Goal: Communication & Community: Answer question/provide support

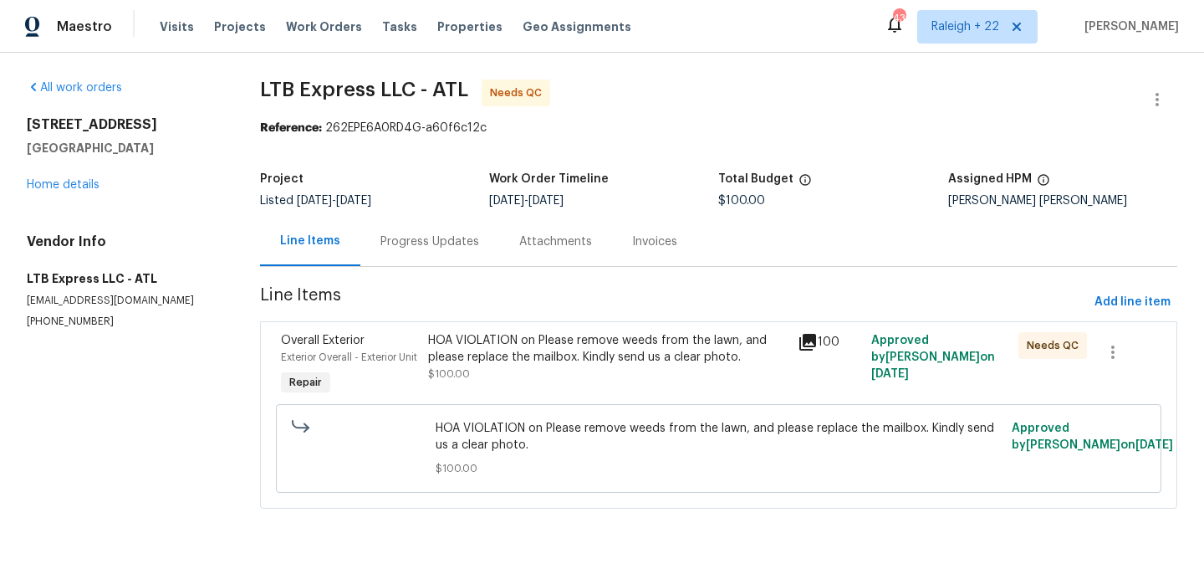
click at [435, 240] on div "Progress Updates" at bounding box center [429, 241] width 99 height 17
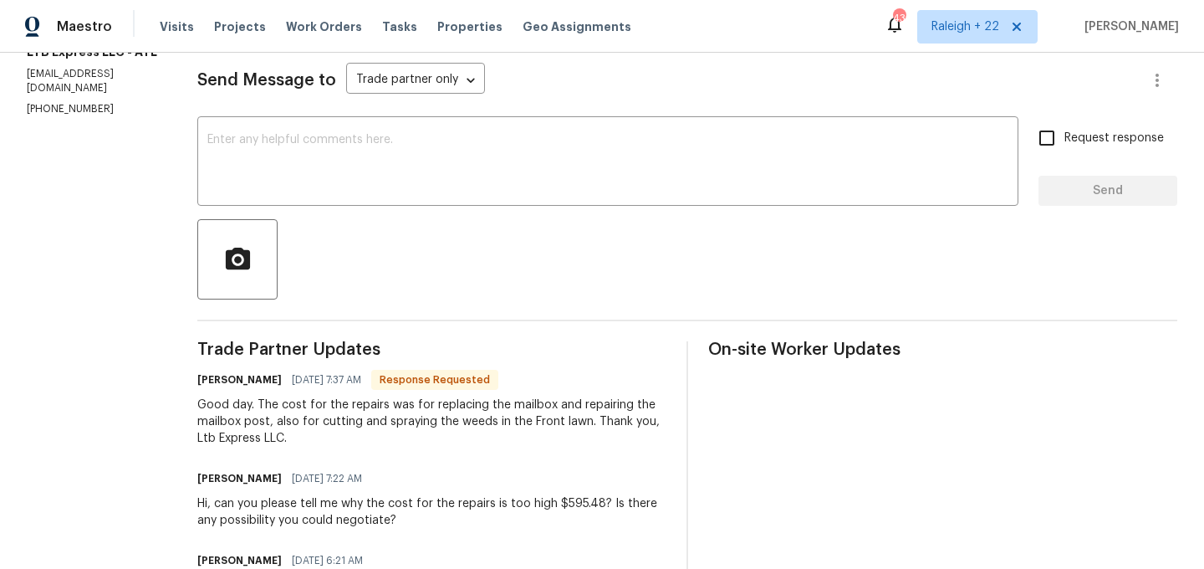
scroll to position [222, 0]
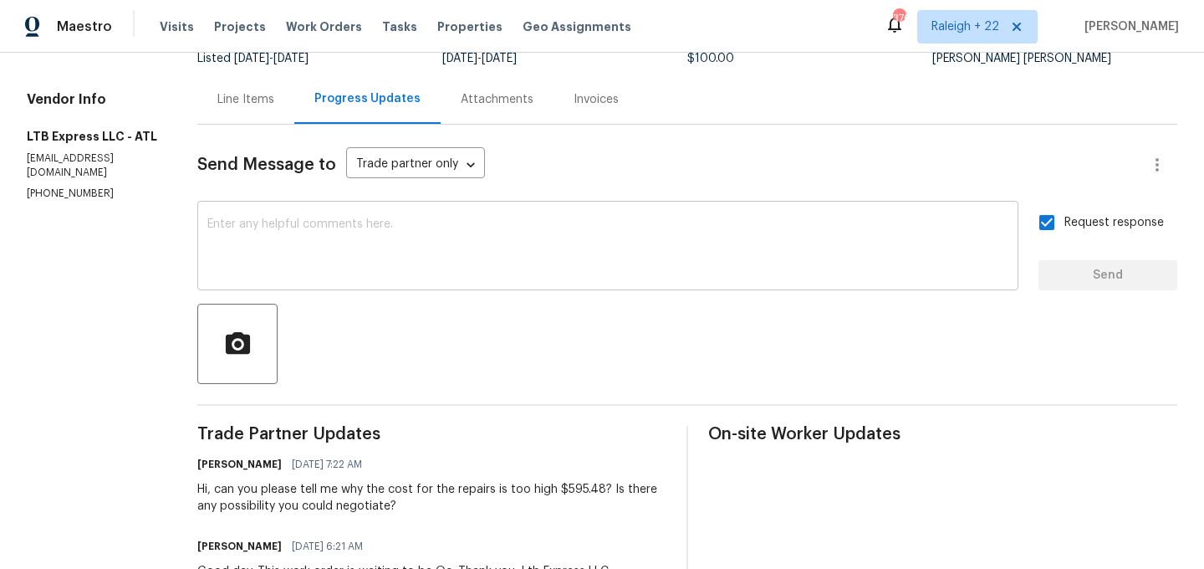
scroll to position [28, 0]
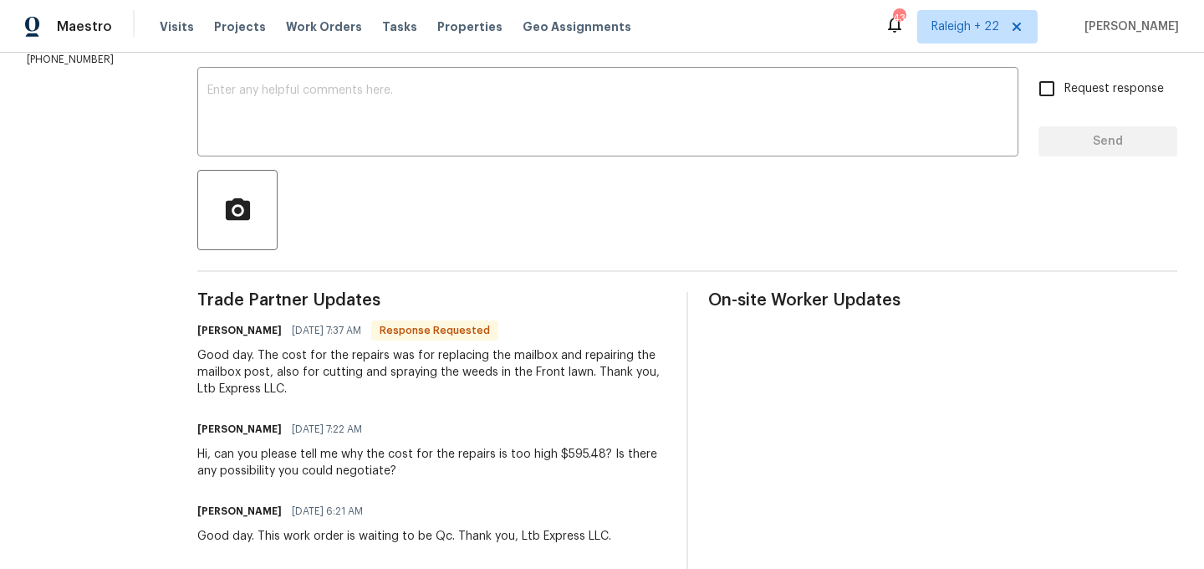
scroll to position [242, 0]
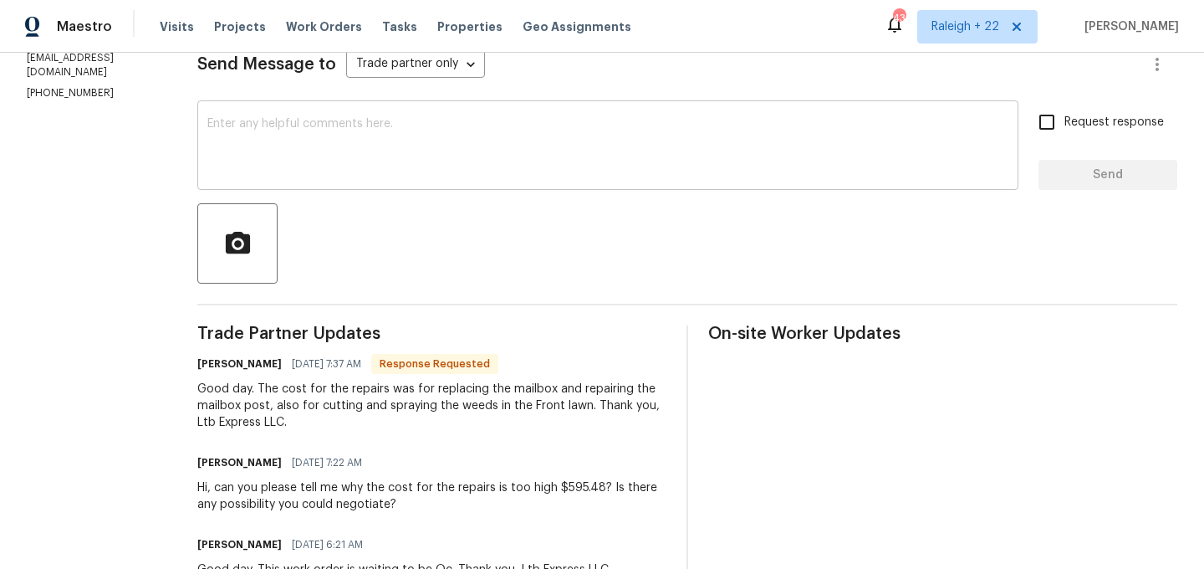
click at [421, 165] on textarea at bounding box center [607, 147] width 801 height 59
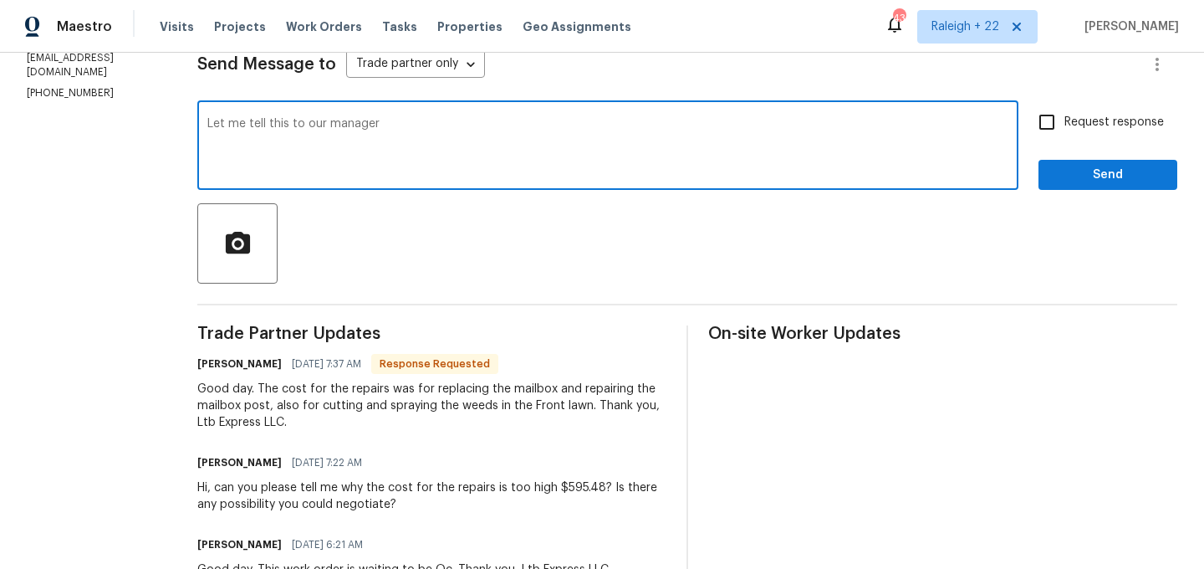
click at [407, 123] on textarea "Let me tell this to our manager" at bounding box center [607, 147] width 801 height 59
type textarea "Let me tell this to our manager and get the approval."
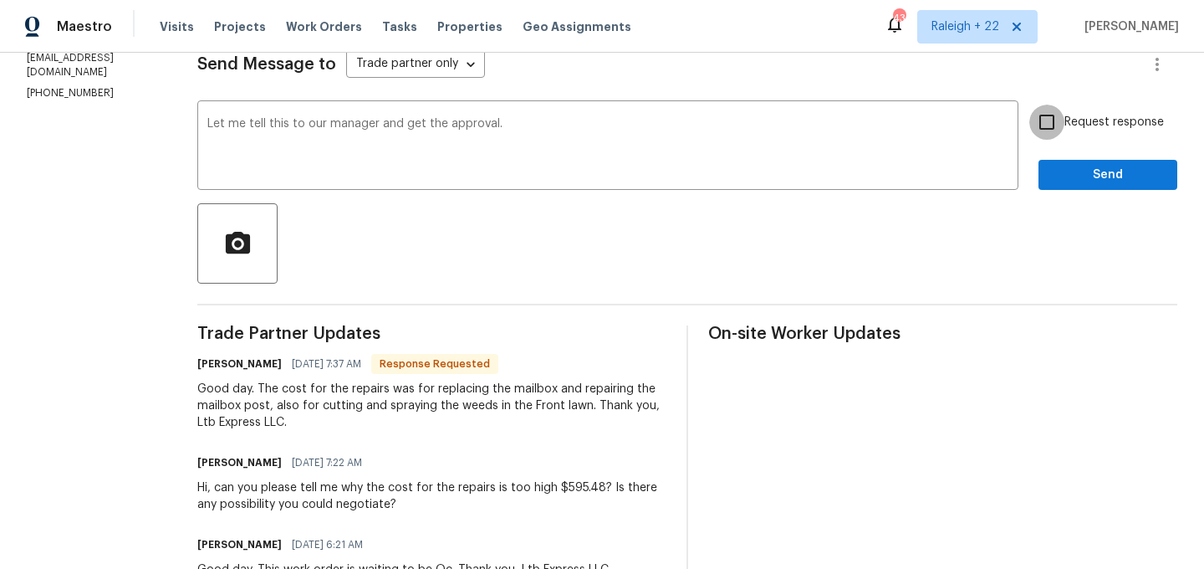
click at [1053, 125] on input "Request response" at bounding box center [1046, 122] width 35 height 35
checkbox input "true"
click at [1053, 164] on button "Send" at bounding box center [1107, 175] width 139 height 31
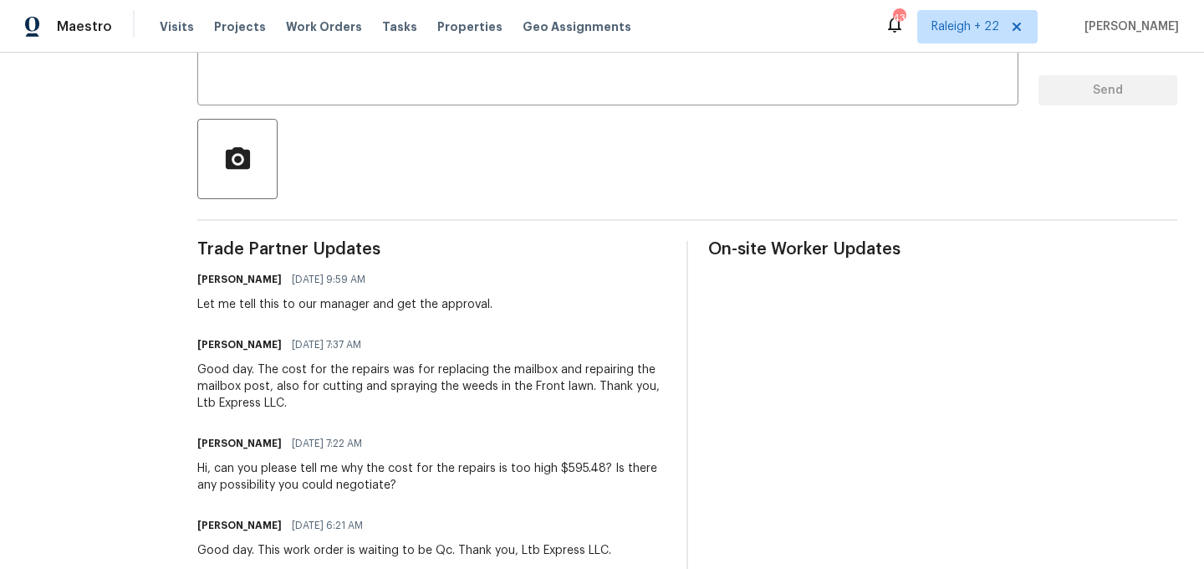
scroll to position [391, 0]
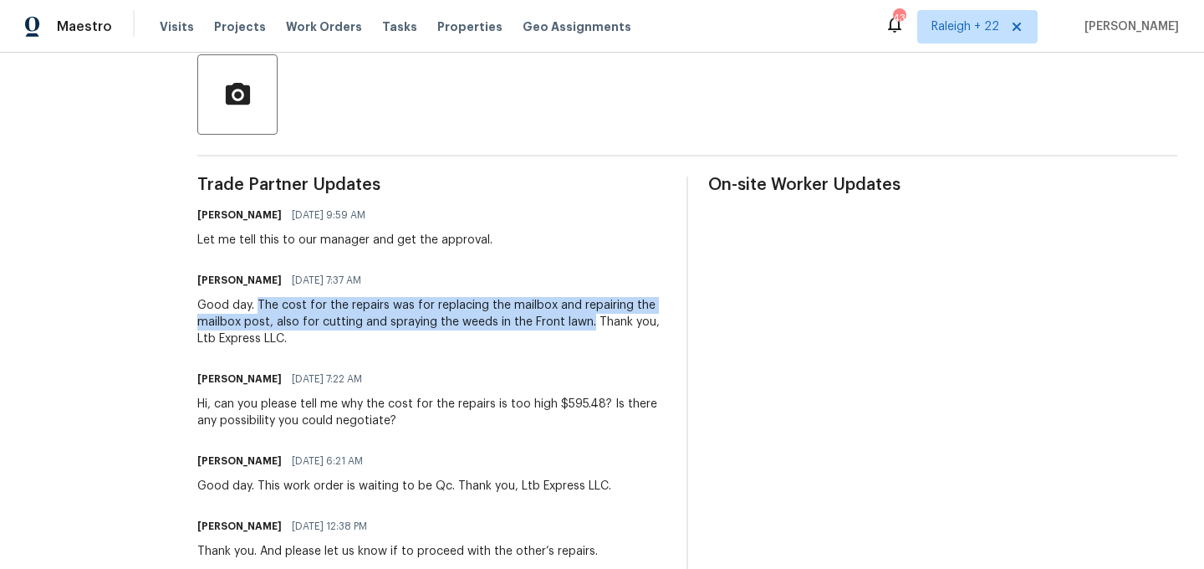
drag, startPoint x: 240, startPoint y: 305, endPoint x: 571, endPoint y: 314, distance: 331.2
click at [571, 314] on div "Good day. The cost for the repairs was for replacing the mailbox and repairing …" at bounding box center [431, 322] width 469 height 50
copy div "The cost for the repairs was for replacing the mailbox and repairing the mailbo…"
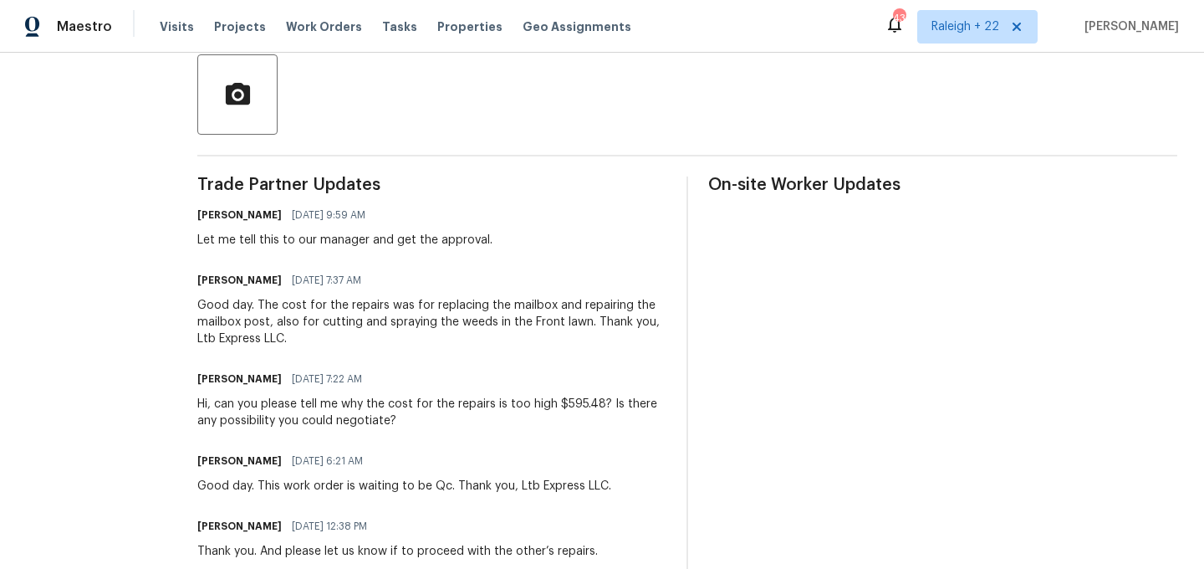
click at [407, 332] on div "Good day. The cost for the repairs was for replacing the mailbox and repairing …" at bounding box center [431, 322] width 469 height 50
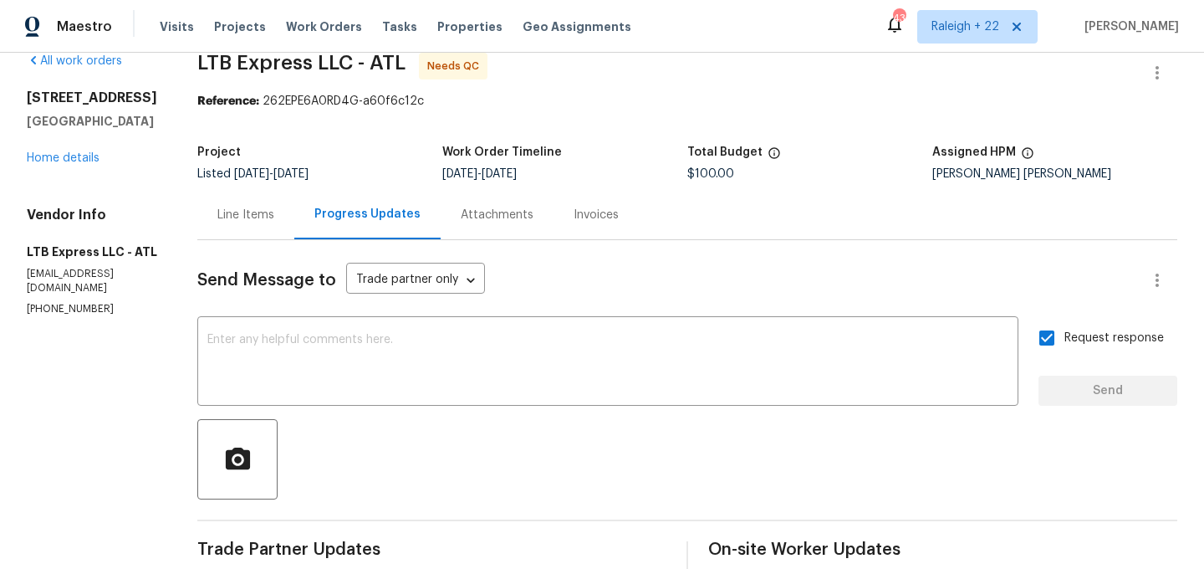
scroll to position [0, 0]
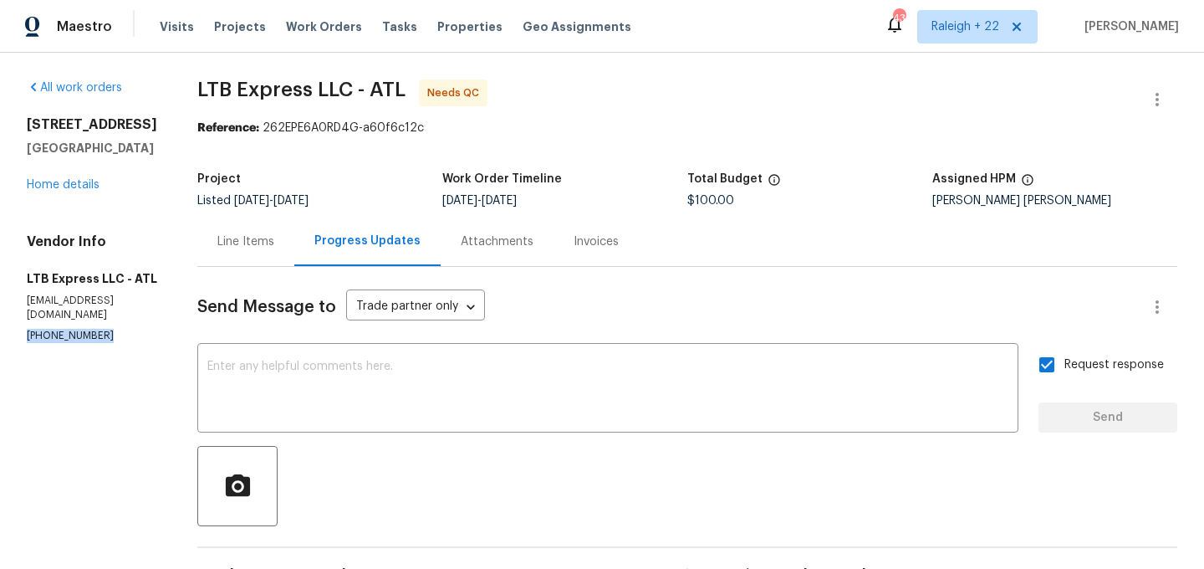
drag, startPoint x: 26, startPoint y: 370, endPoint x: 146, endPoint y: 375, distance: 120.5
copy p "(470) 417-3300"
drag, startPoint x: 25, startPoint y: 375, endPoint x: 140, endPoint y: 375, distance: 114.5
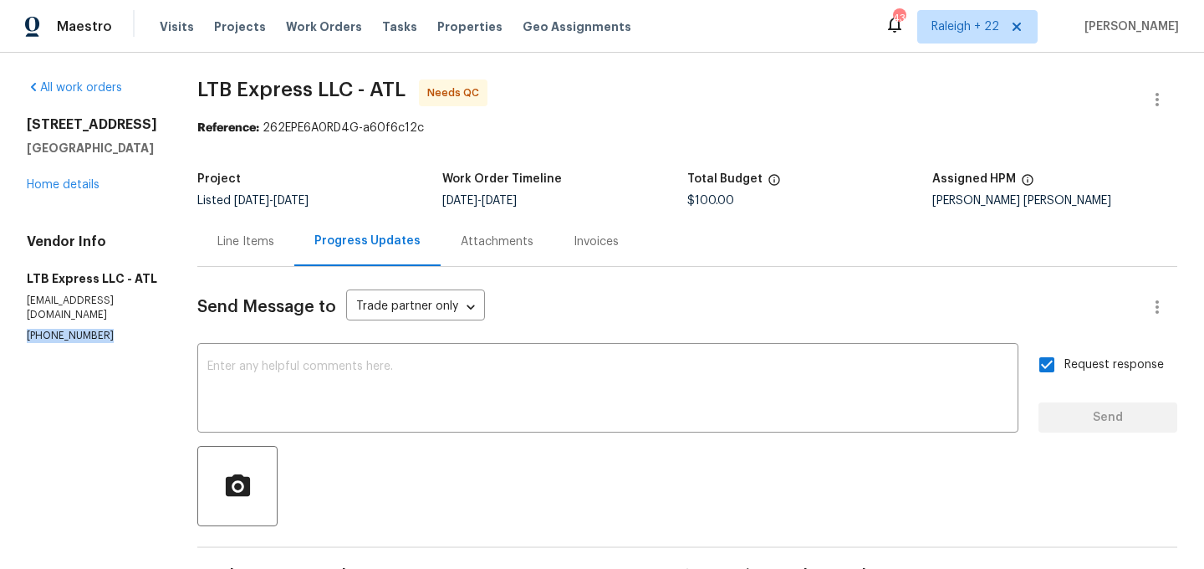
copy p "(470) 417-3300"
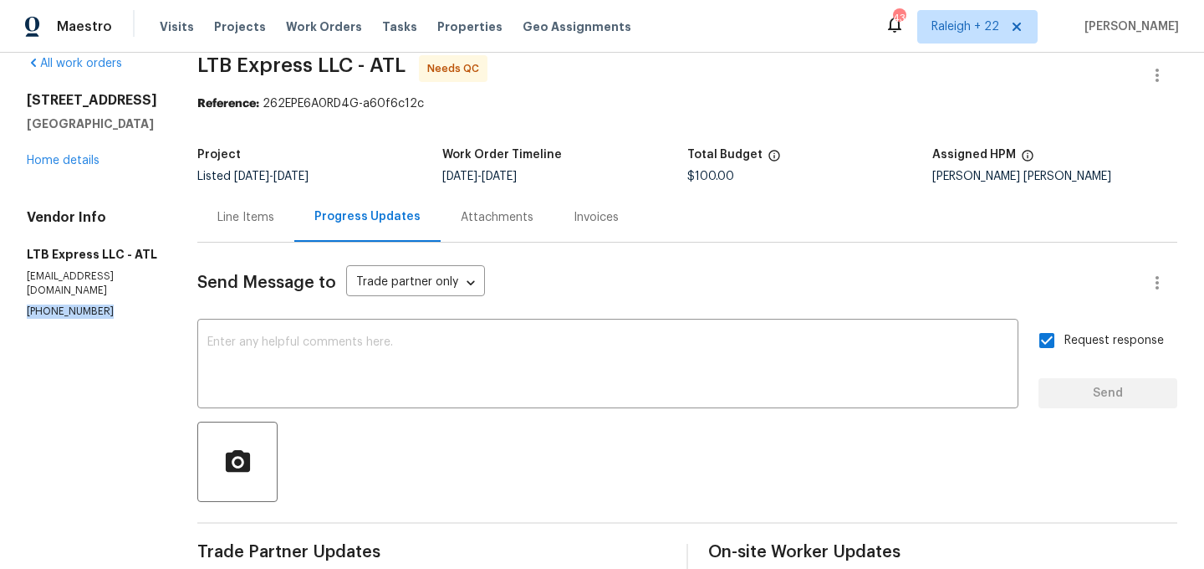
scroll to position [30, 0]
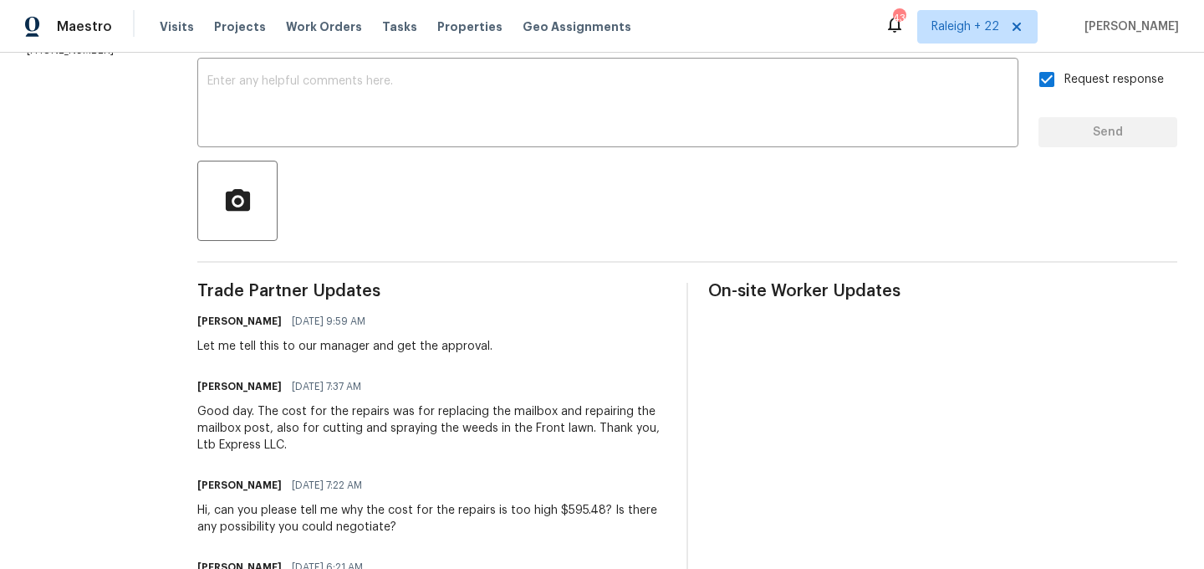
scroll to position [0, 0]
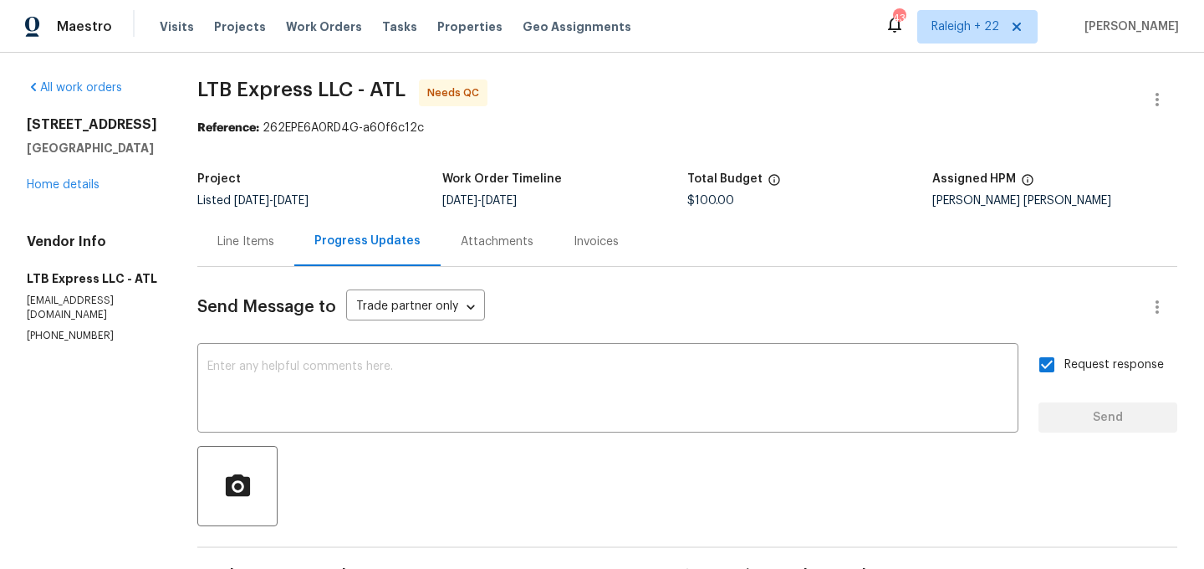
click at [219, 242] on div "Line Items" at bounding box center [245, 241] width 57 height 17
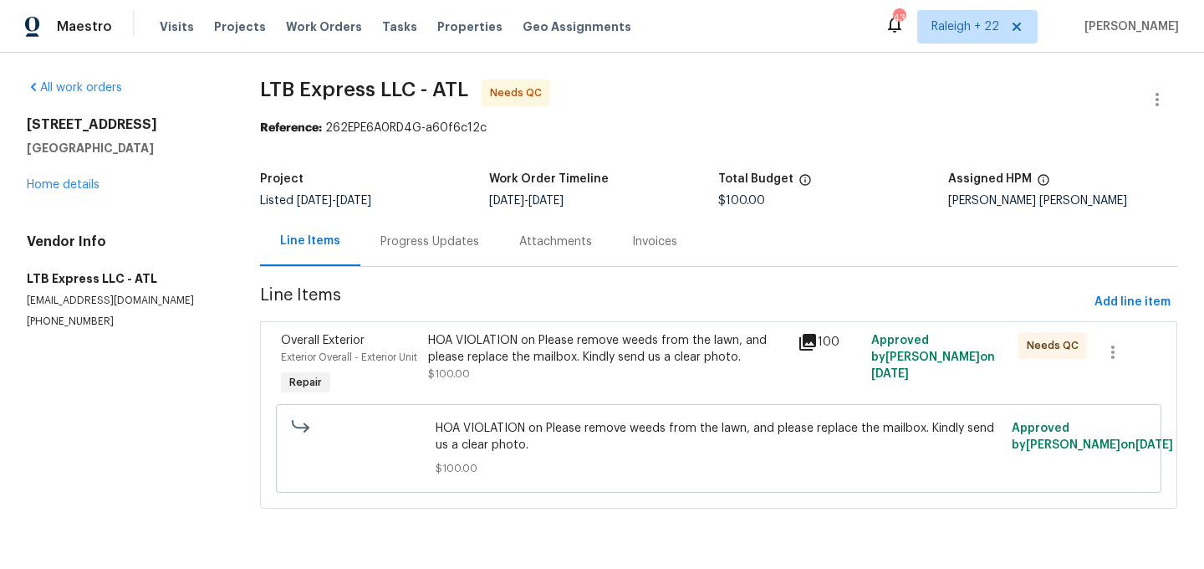
click at [434, 238] on div "Progress Updates" at bounding box center [429, 241] width 99 height 17
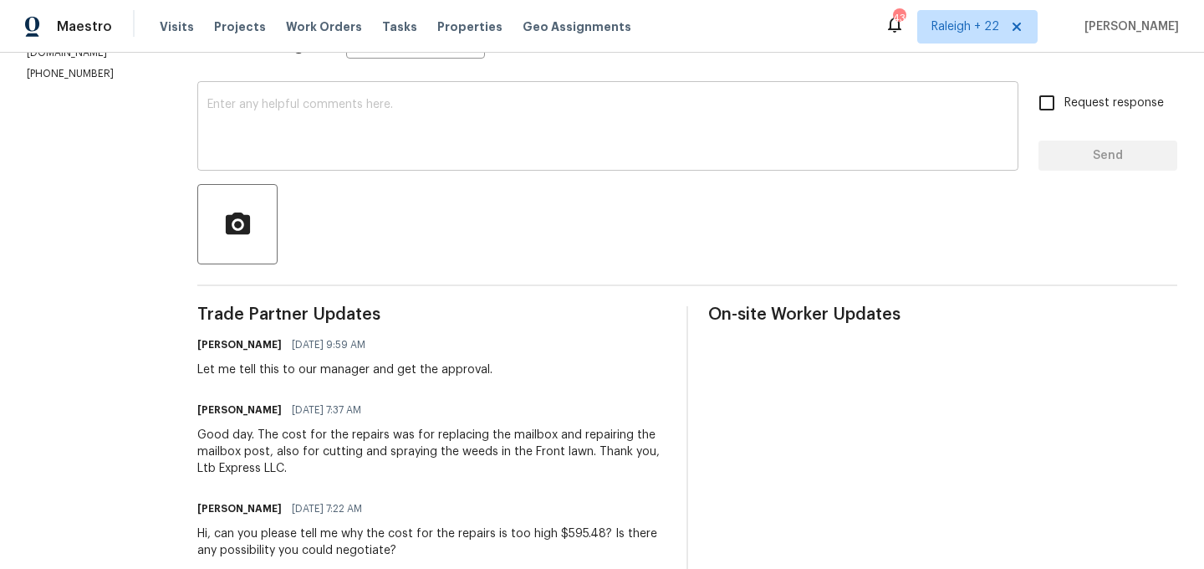
scroll to position [266, 0]
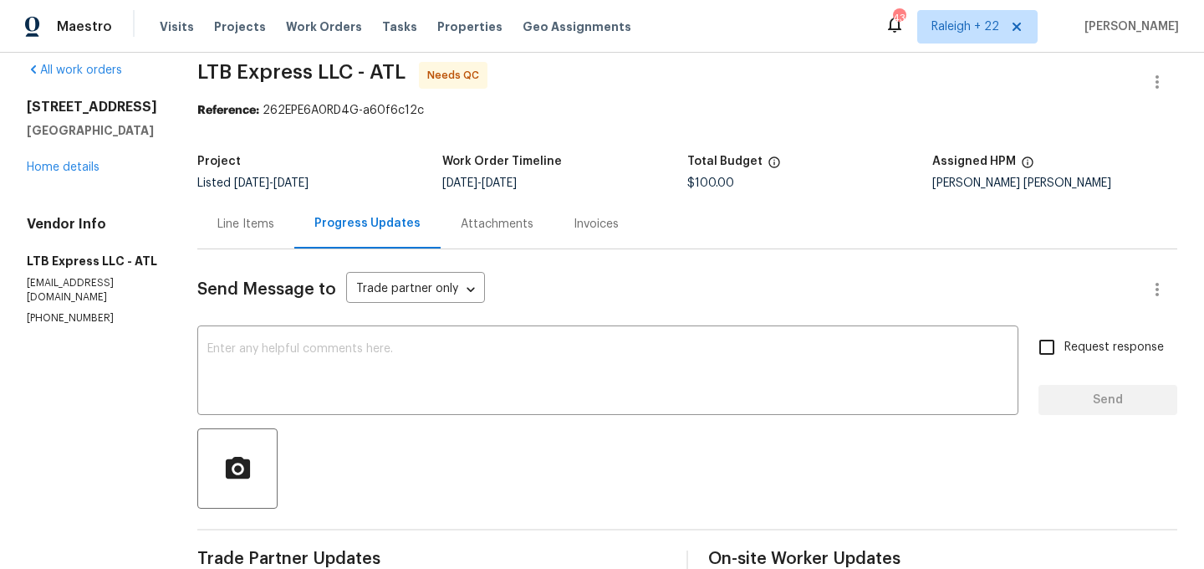
click at [218, 217] on div "Line Items" at bounding box center [245, 224] width 57 height 17
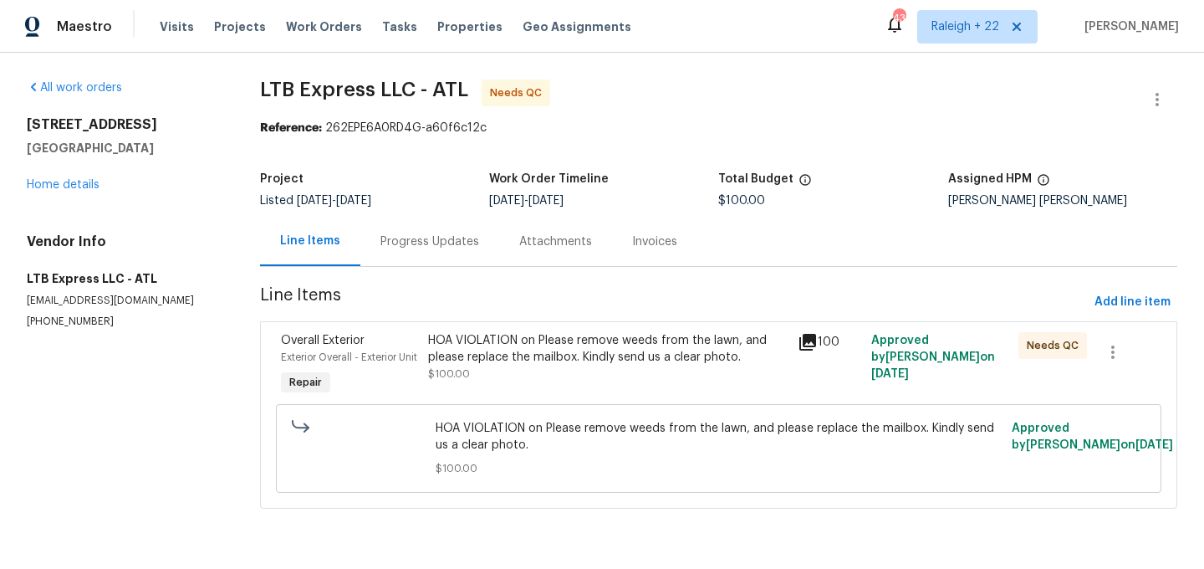
click at [416, 237] on div "Progress Updates" at bounding box center [429, 241] width 99 height 17
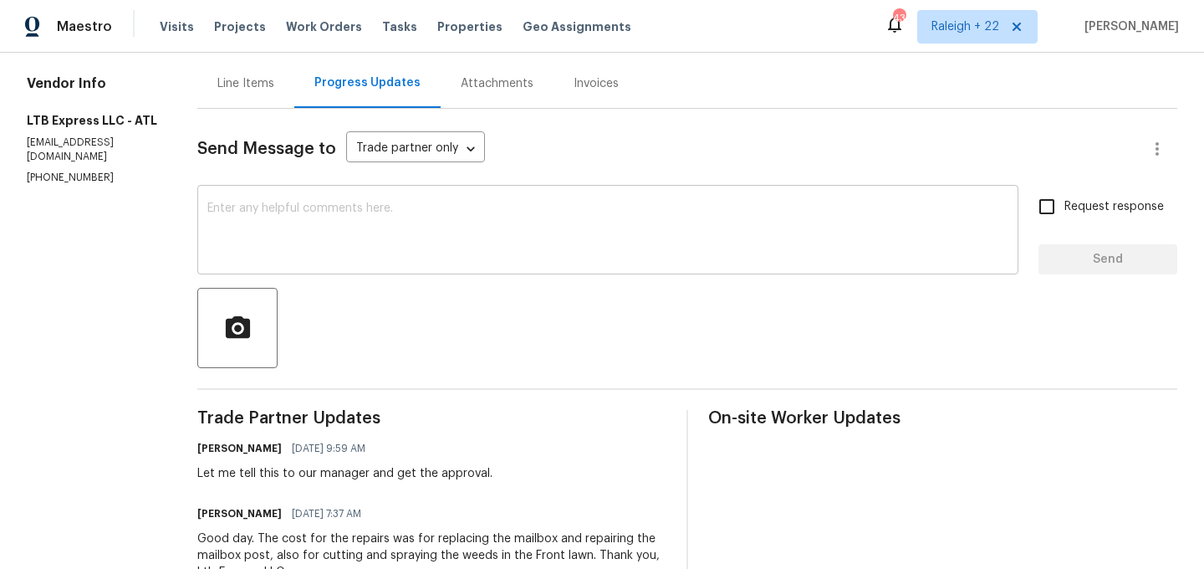
scroll to position [212, 0]
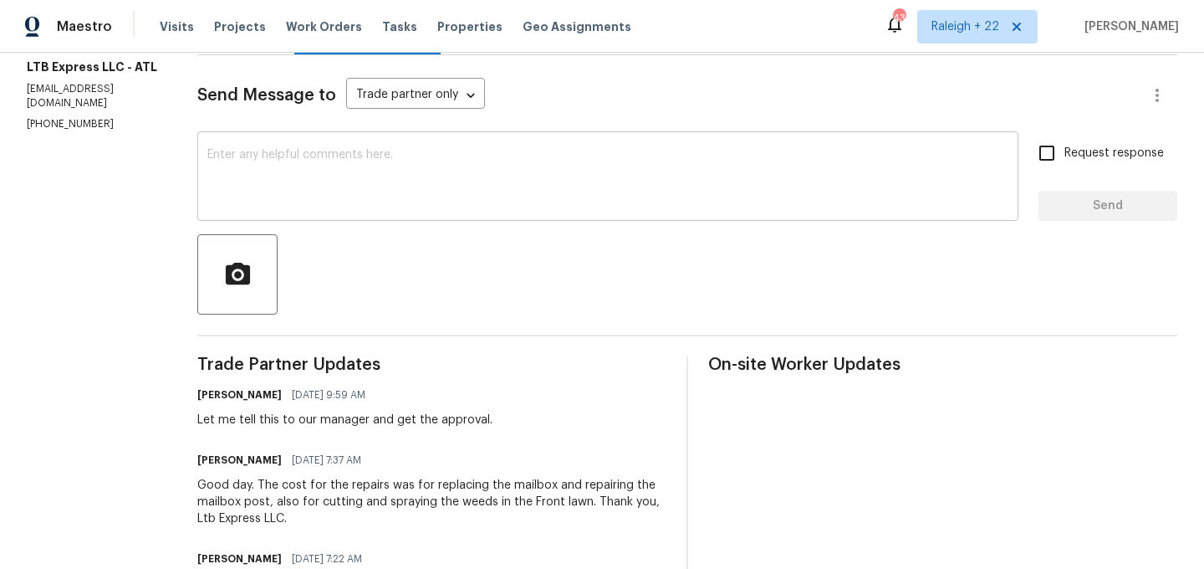
click at [418, 186] on textarea at bounding box center [607, 178] width 801 height 59
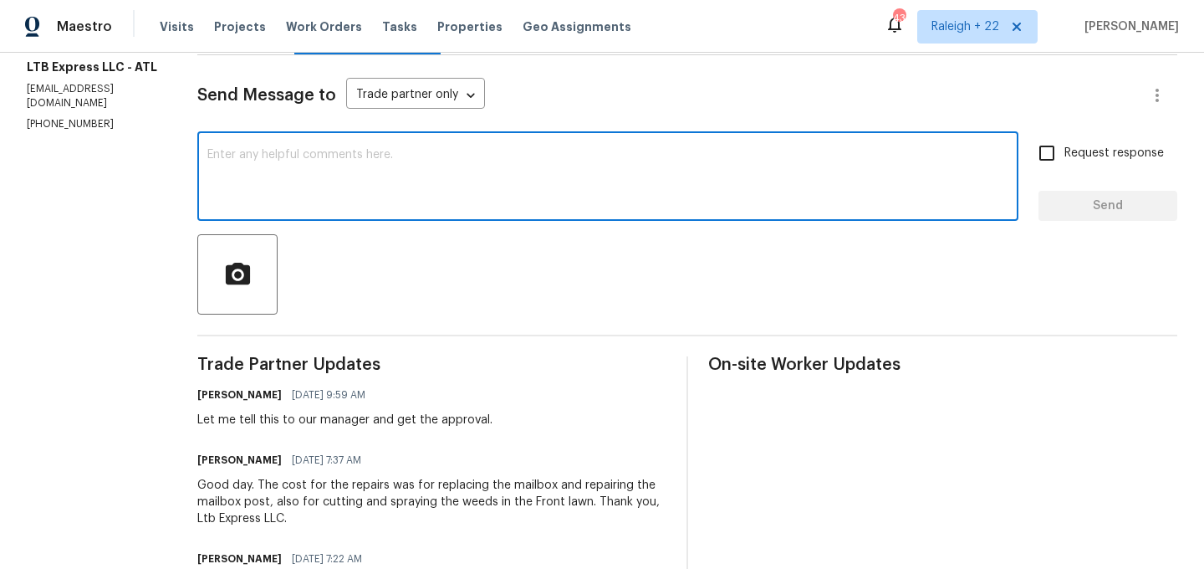
click at [418, 186] on textarea at bounding box center [607, 178] width 801 height 59
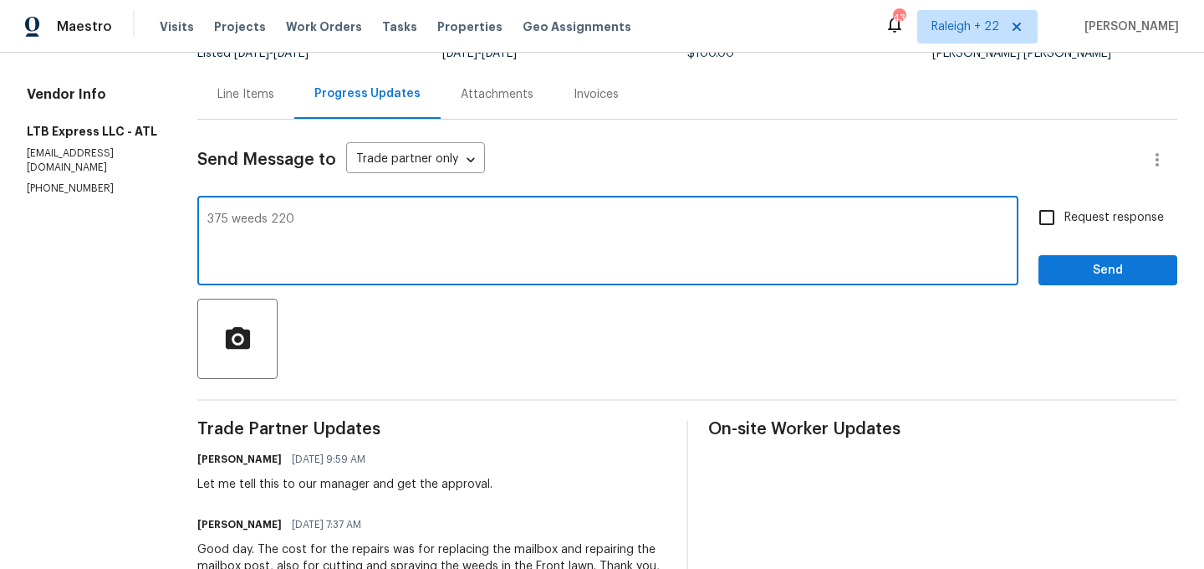
scroll to position [146, 0]
type textarea "375 weeds 220"
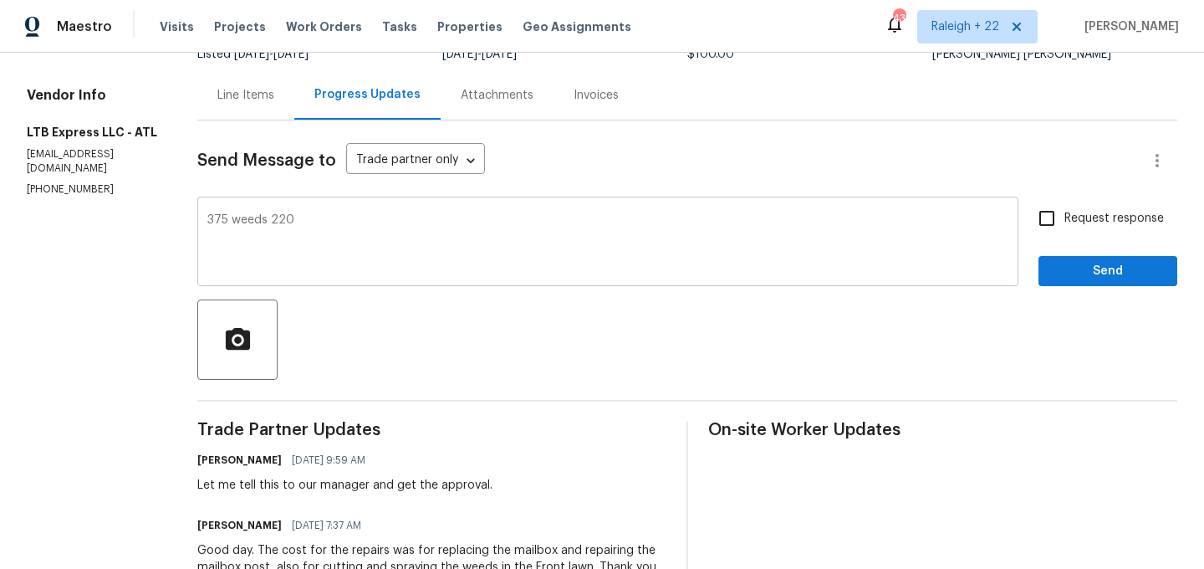
drag, startPoint x: 190, startPoint y: 223, endPoint x: 252, endPoint y: 223, distance: 61.9
click at [252, 223] on div "375 weeds 220 x ​" at bounding box center [607, 243] width 821 height 85
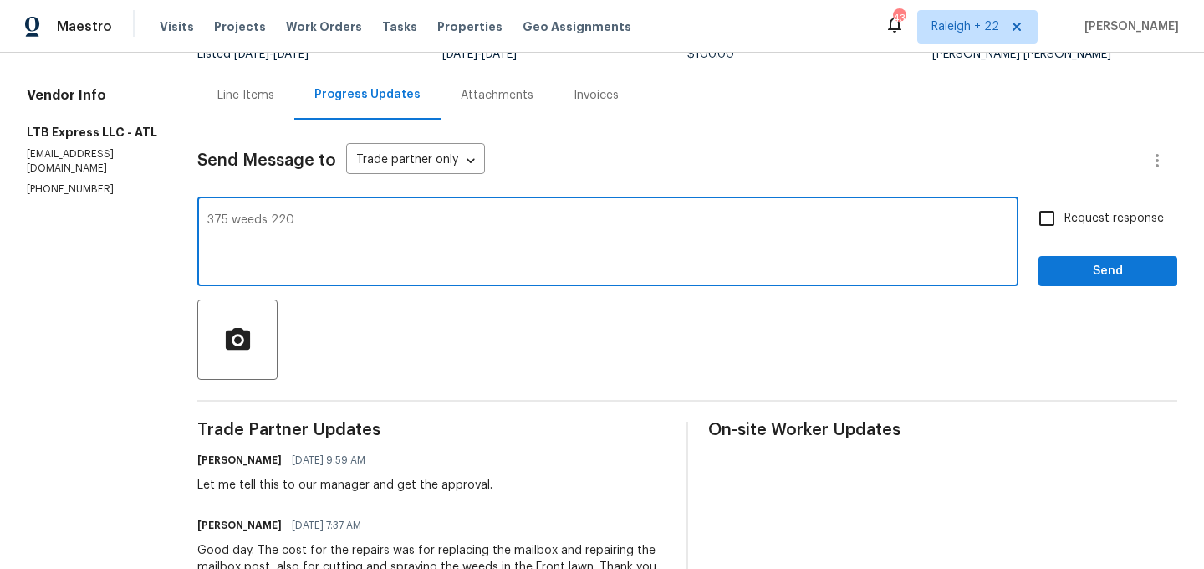
click at [301, 225] on textarea "375 weeds 220" at bounding box center [607, 243] width 801 height 59
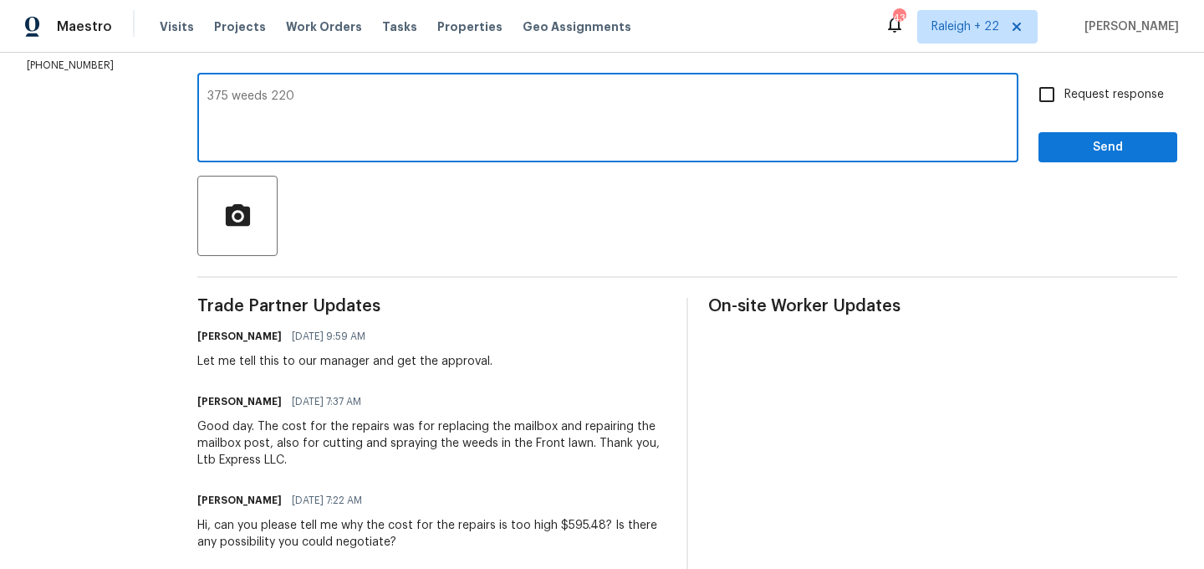
scroll to position [265, 0]
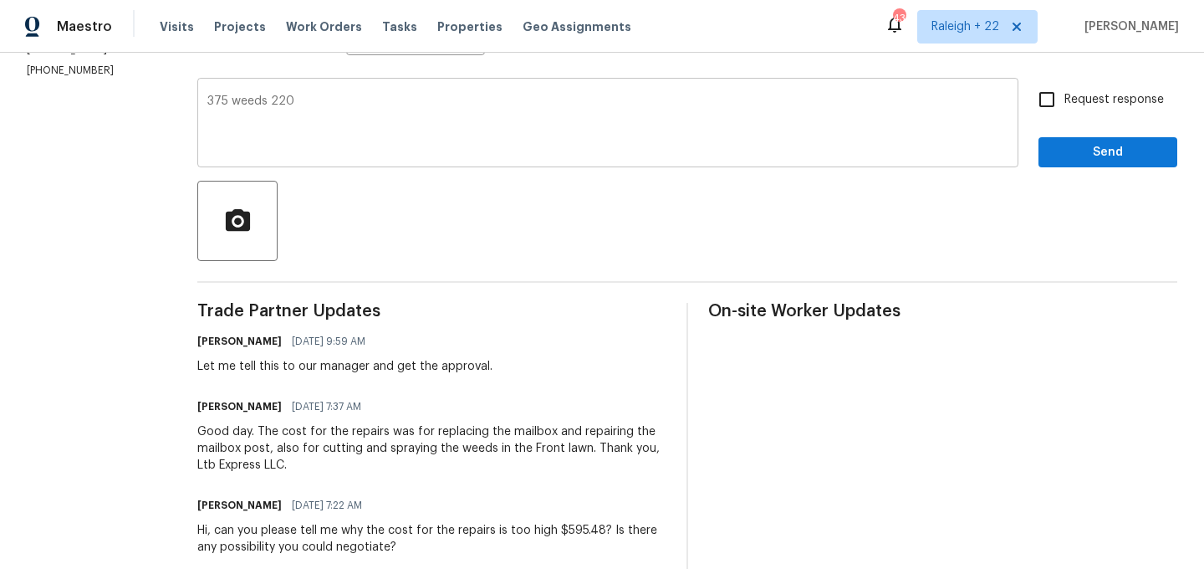
drag, startPoint x: 182, startPoint y: 101, endPoint x: 229, endPoint y: 107, distance: 47.2
click at [229, 107] on div "375 weeds 220 x ​" at bounding box center [607, 124] width 821 height 85
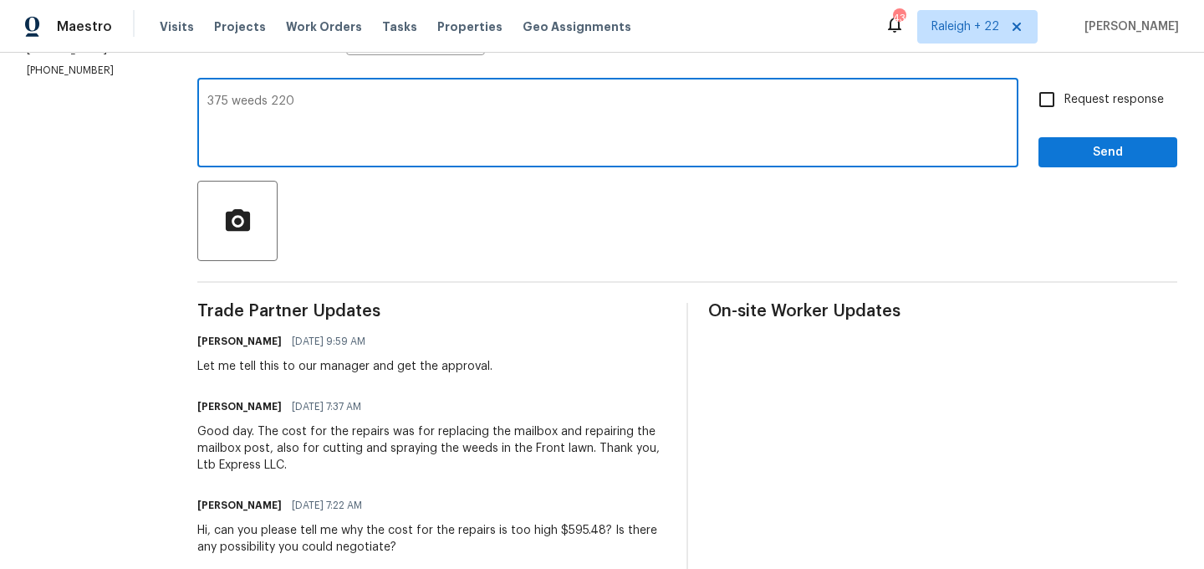
drag, startPoint x: 278, startPoint y: 99, endPoint x: 177, endPoint y: 95, distance: 100.4
click at [177, 96] on div "All work orders 641 Morningside Dr Stockbridge, GA 30281 Home details Vendor In…" at bounding box center [602, 401] width 1204 height 1226
click at [323, 124] on textarea "375 weeds 220" at bounding box center [607, 124] width 801 height 59
drag, startPoint x: 191, startPoint y: 105, endPoint x: 331, endPoint y: 115, distance: 140.0
click at [331, 115] on textarea "375 weeds 220" at bounding box center [607, 124] width 801 height 59
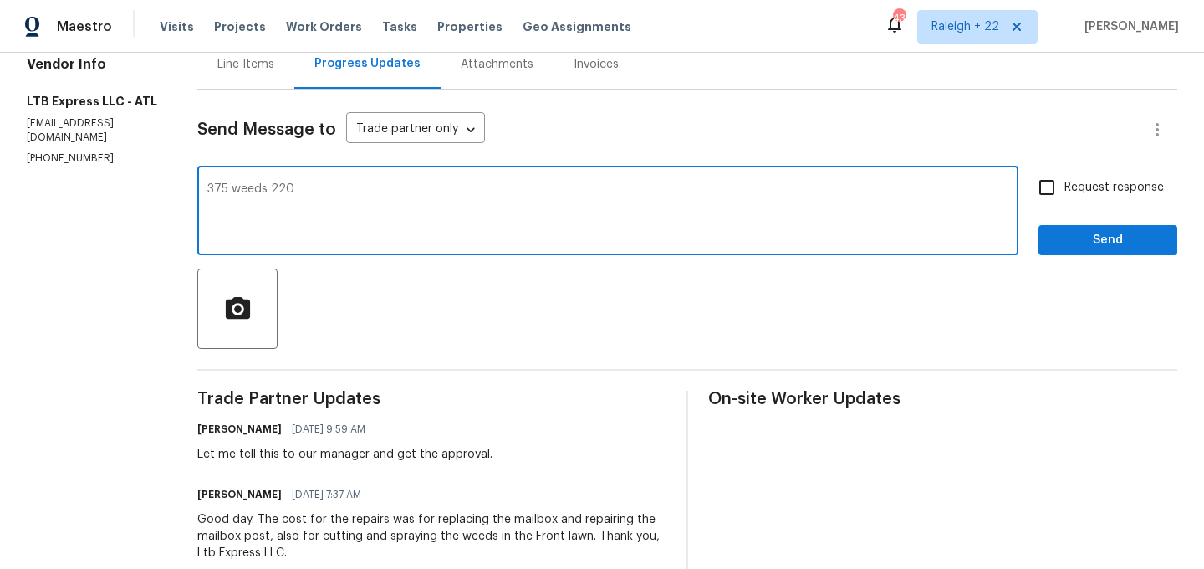
click at [343, 204] on textarea "375 weeds 220" at bounding box center [607, 212] width 801 height 59
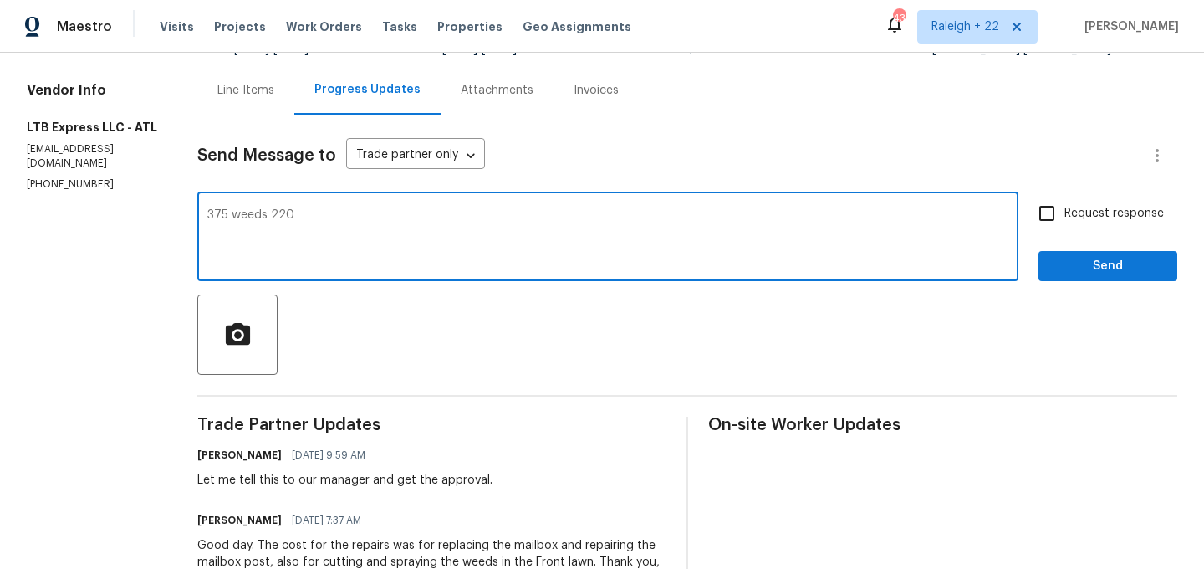
scroll to position [146, 0]
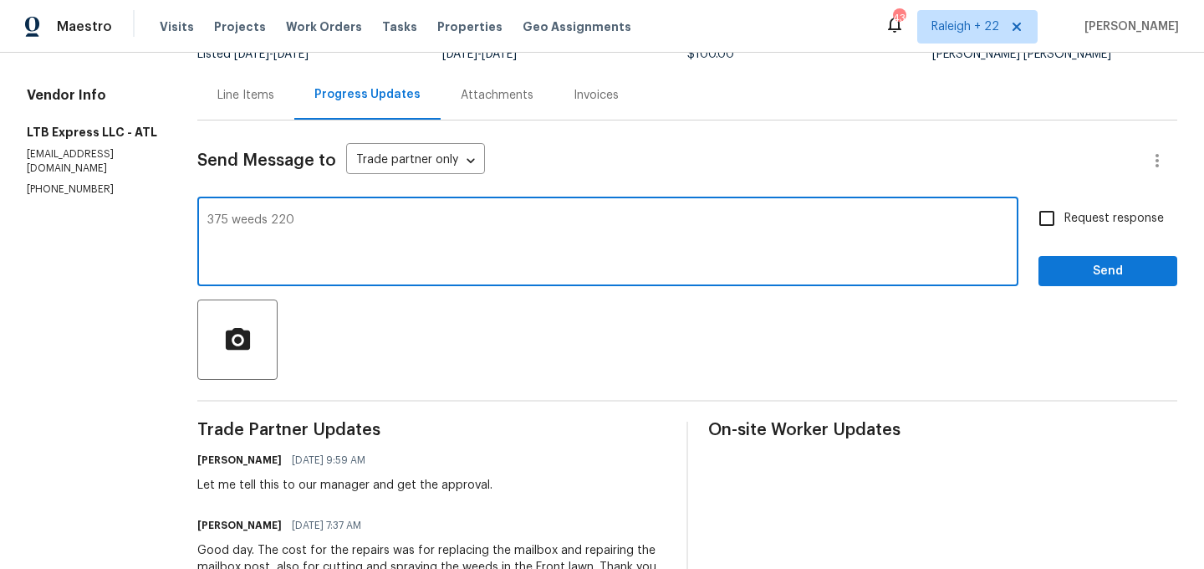
drag, startPoint x: 290, startPoint y: 222, endPoint x: 167, endPoint y: 211, distance: 123.5
click at [167, 213] on div "All work orders 641 Morningside Dr Stockbridge, GA 30281 Home details Vendor In…" at bounding box center [602, 519] width 1204 height 1226
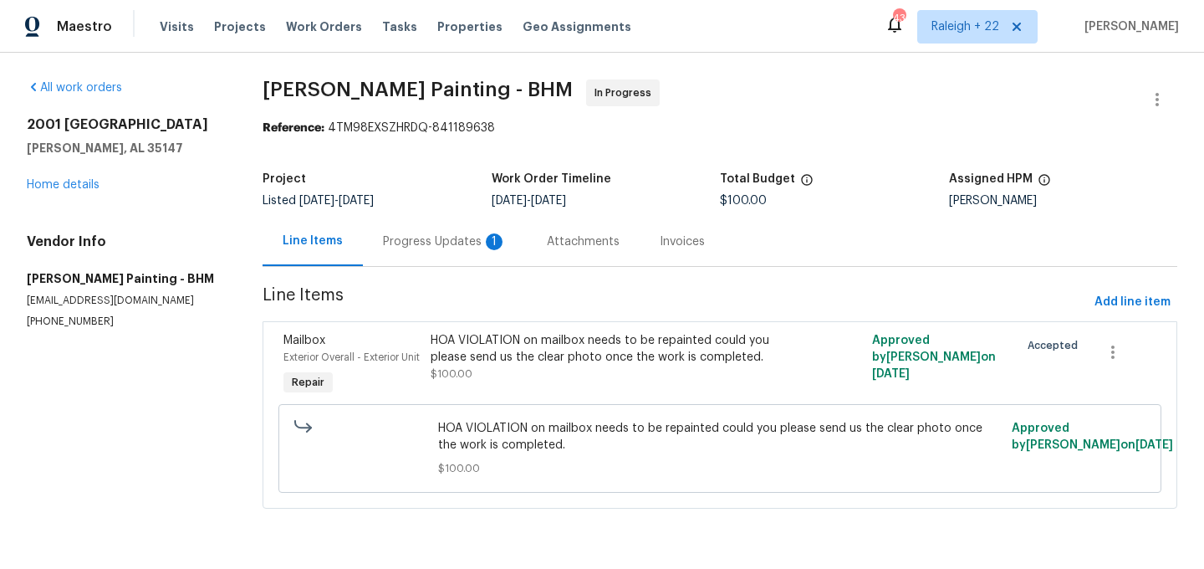
click at [446, 246] on div "Progress Updates 1" at bounding box center [445, 241] width 124 height 17
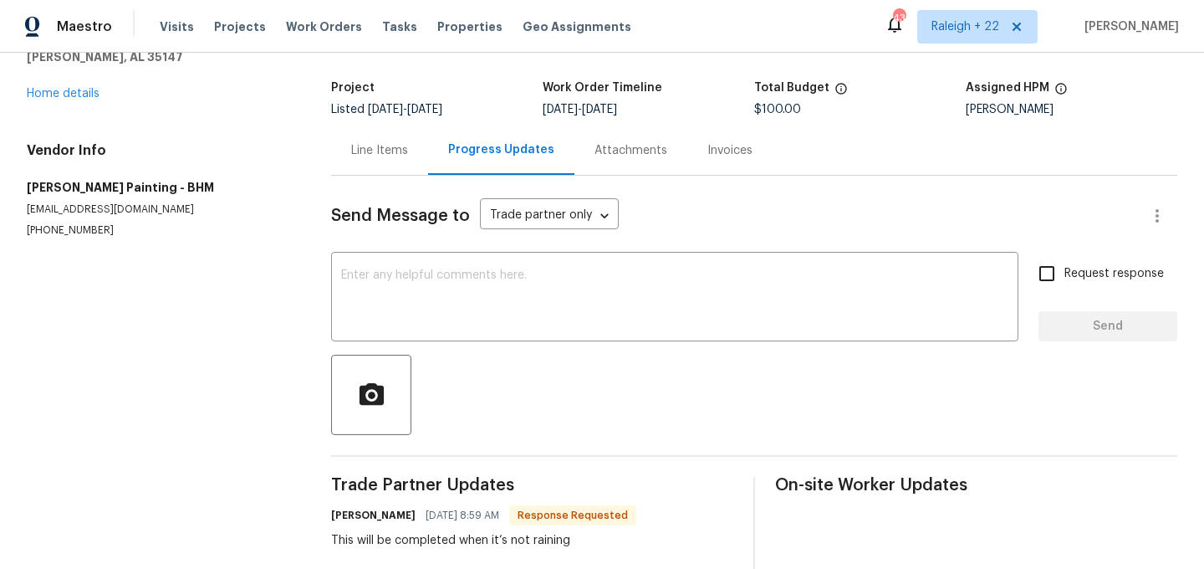
scroll to position [183, 0]
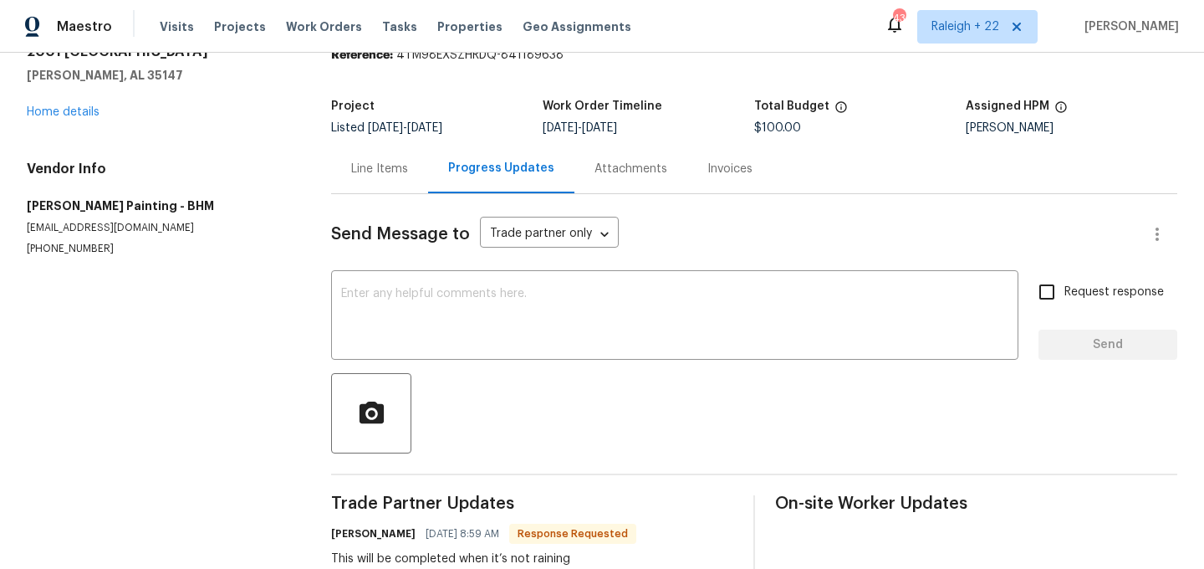
click at [398, 170] on div "Line Items" at bounding box center [379, 169] width 57 height 17
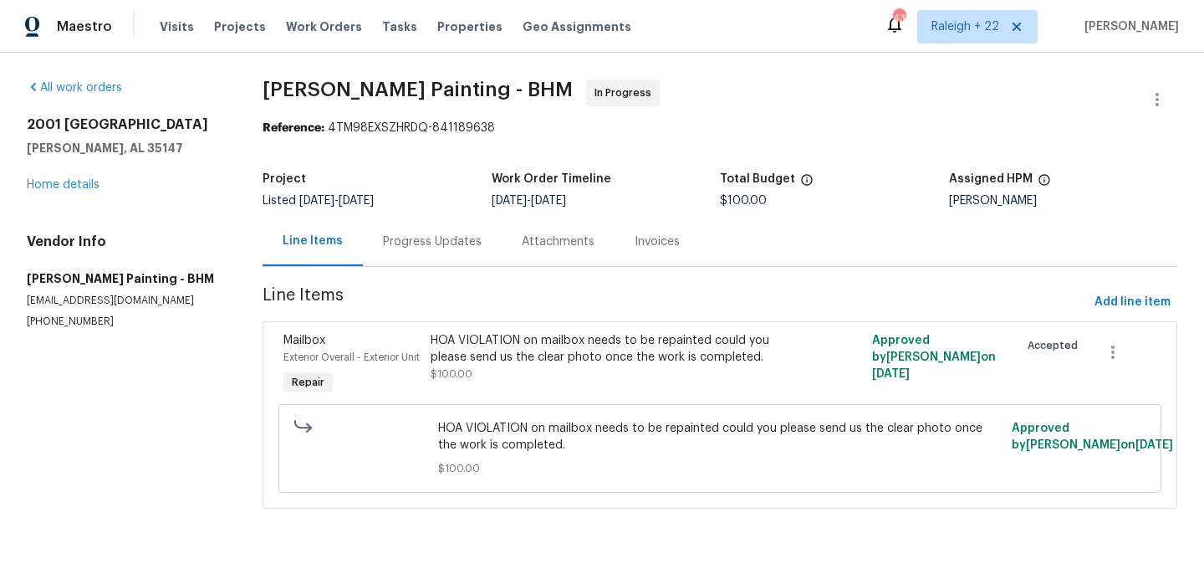
scroll to position [4, 0]
click at [462, 243] on div "Progress Updates" at bounding box center [432, 241] width 99 height 17
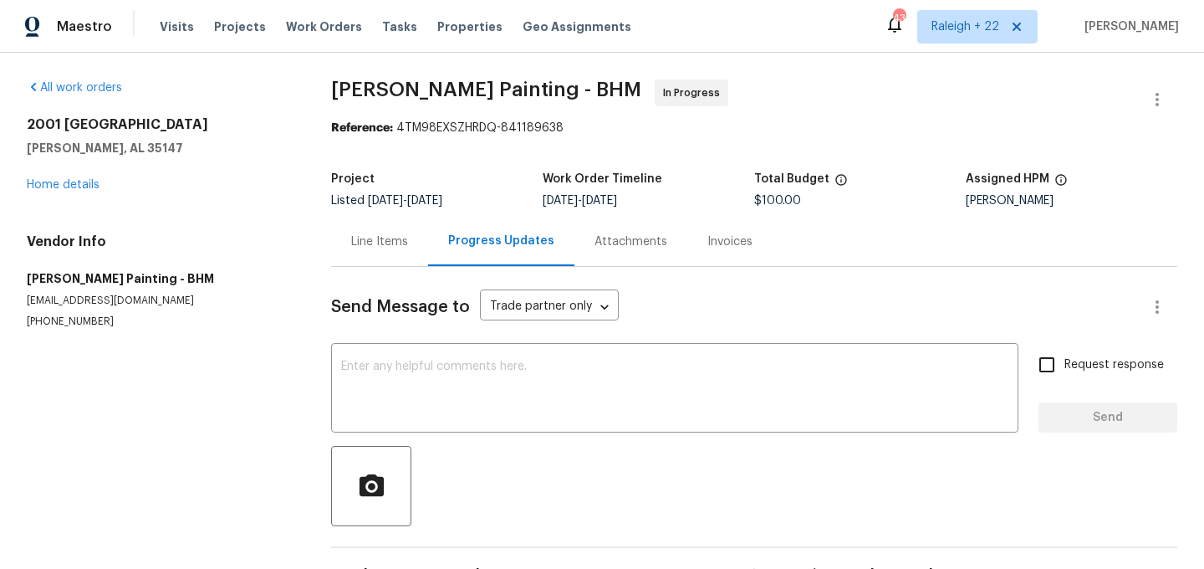
scroll to position [183, 0]
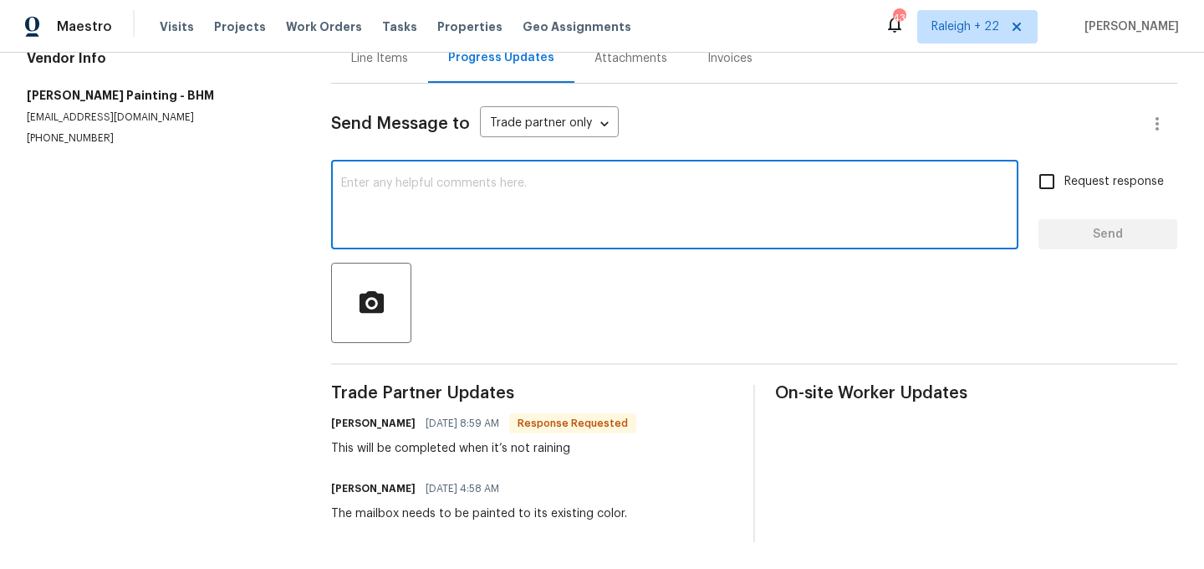
click at [433, 202] on textarea at bounding box center [674, 206] width 667 height 59
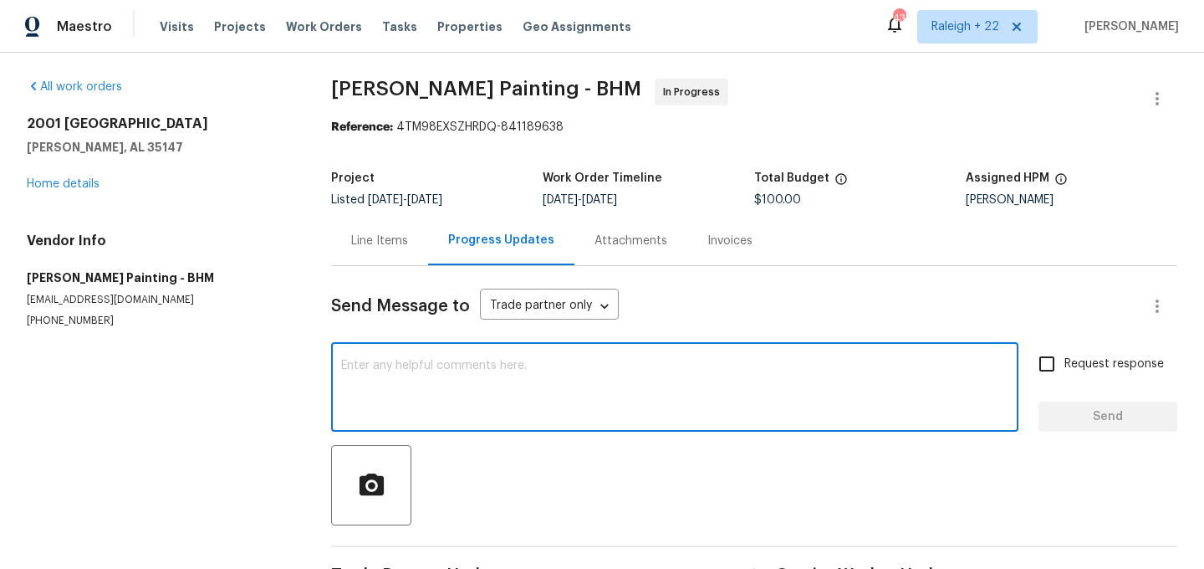
scroll to position [0, 0]
click at [378, 252] on div "Line Items" at bounding box center [379, 241] width 97 height 49
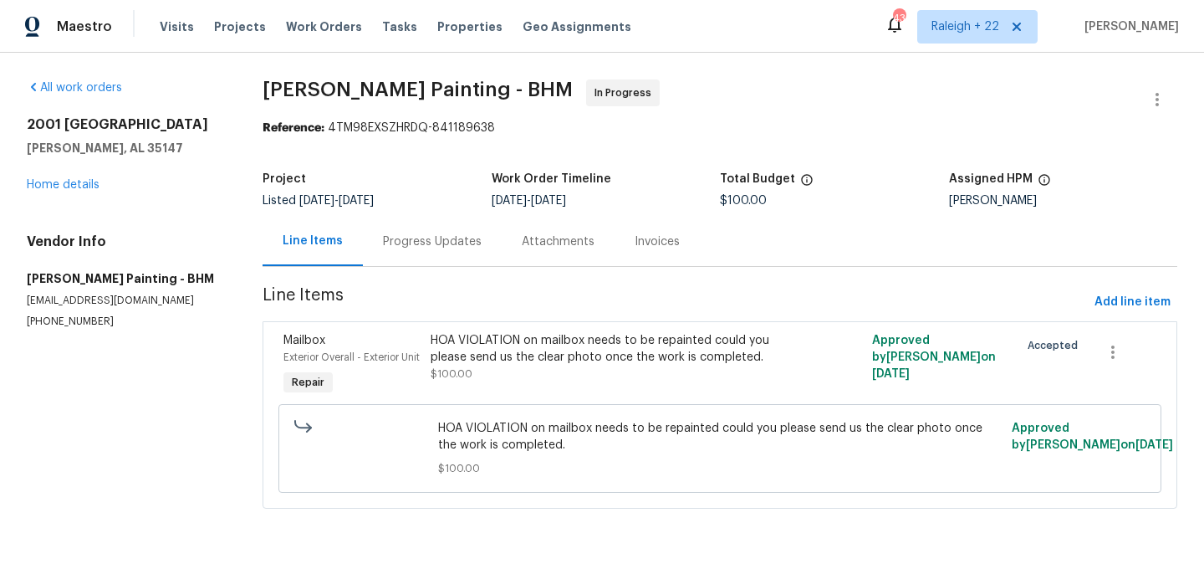
scroll to position [4, 0]
click at [457, 243] on div "Progress Updates" at bounding box center [432, 241] width 99 height 17
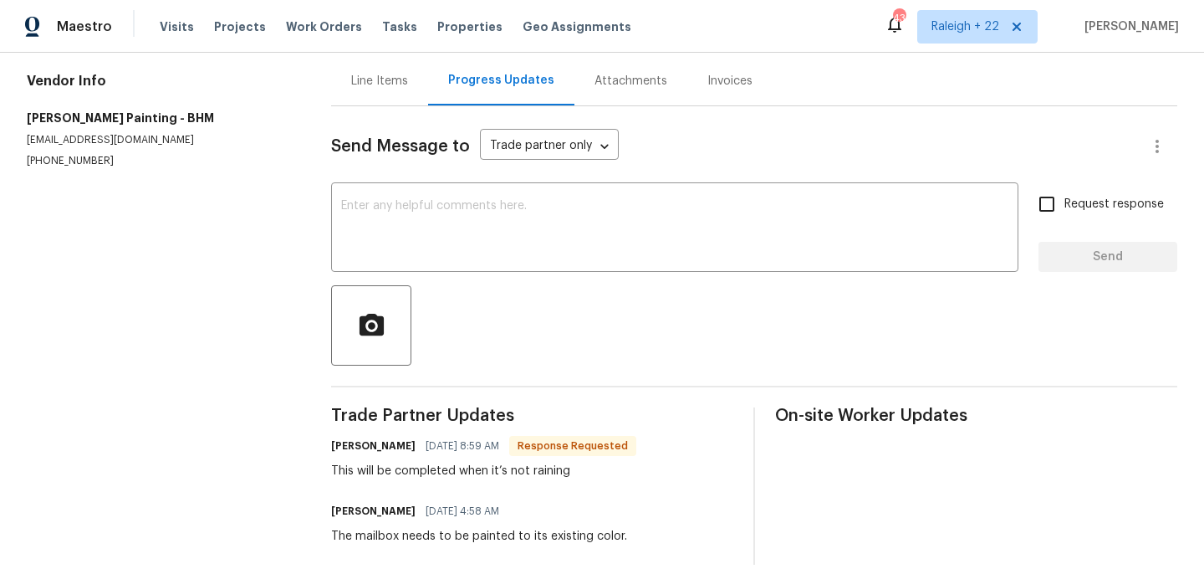
scroll to position [166, 0]
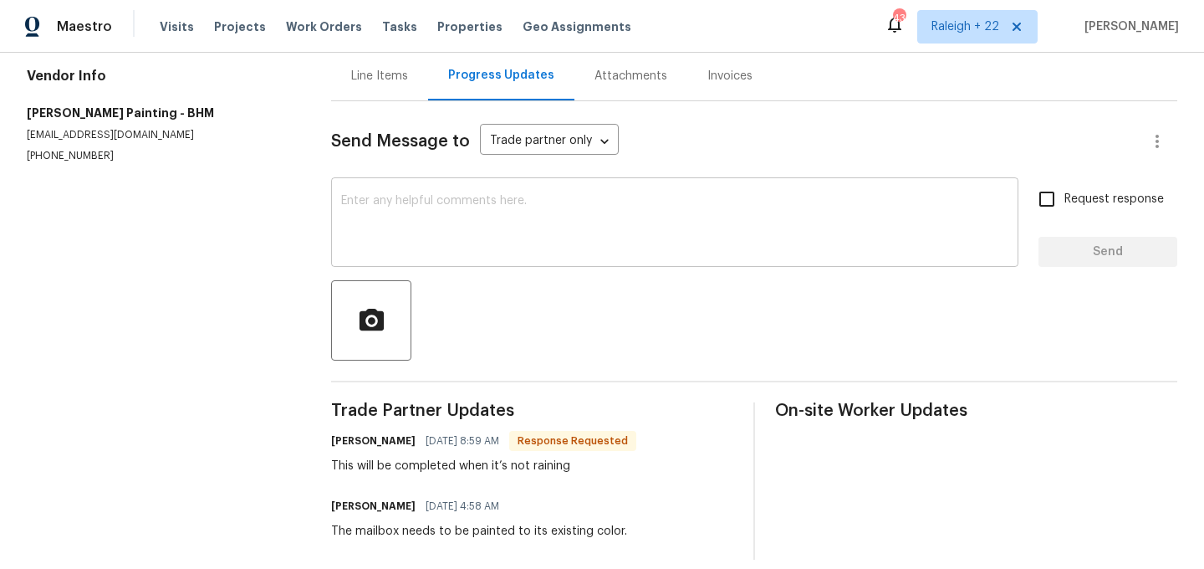
click at [502, 240] on textarea at bounding box center [674, 224] width 667 height 59
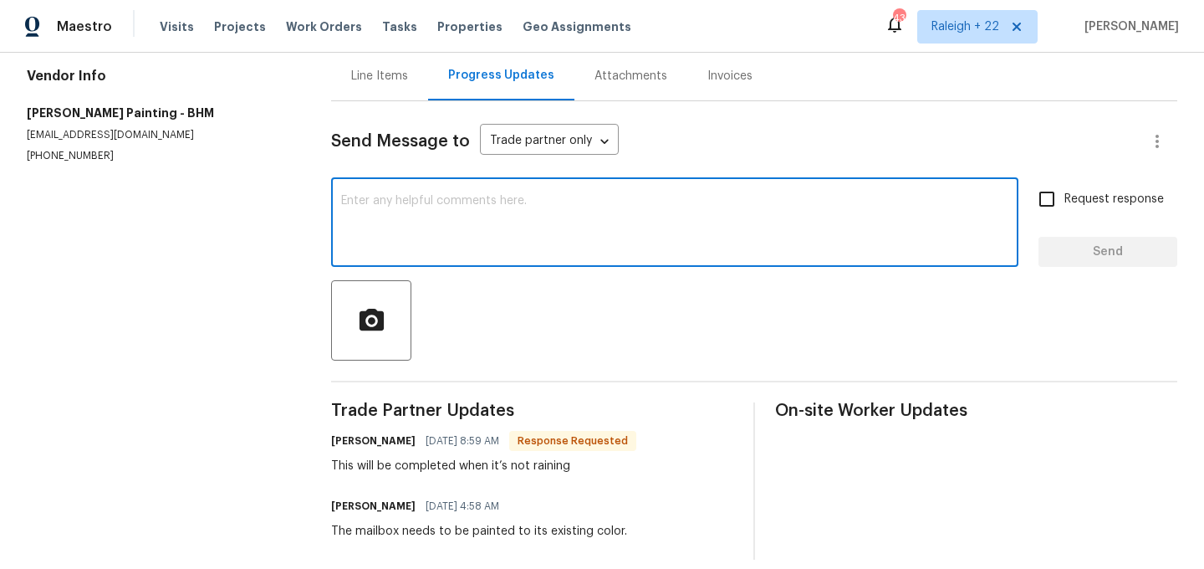
click at [426, 196] on textarea at bounding box center [674, 224] width 667 height 59
type textarea "k"
type textarea "J"
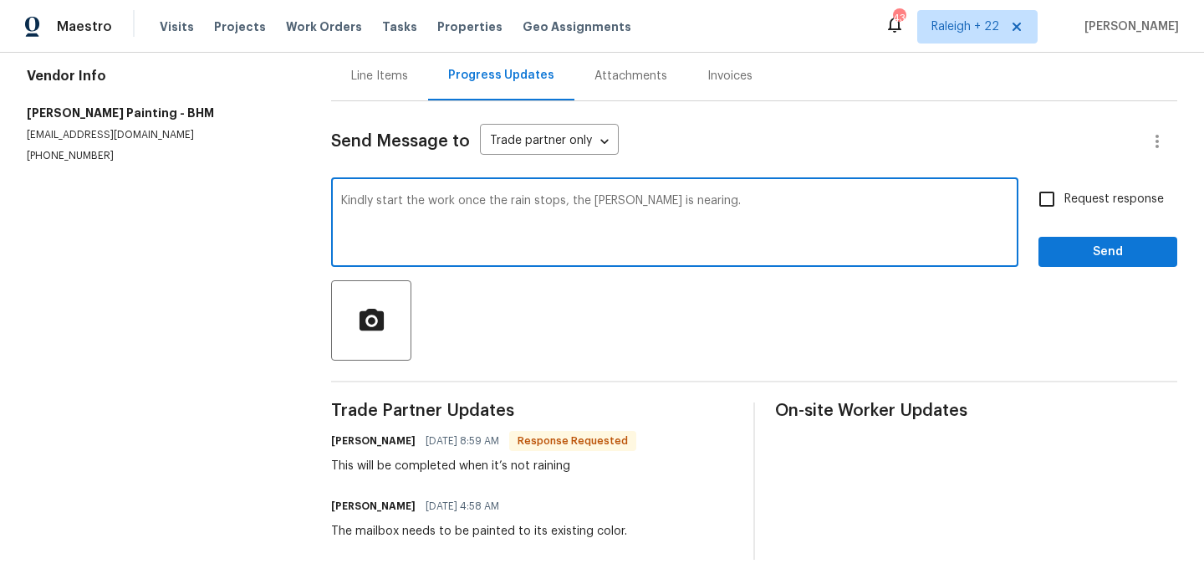
type textarea "Kindly start the work once the rain stops, the COE is nearing."
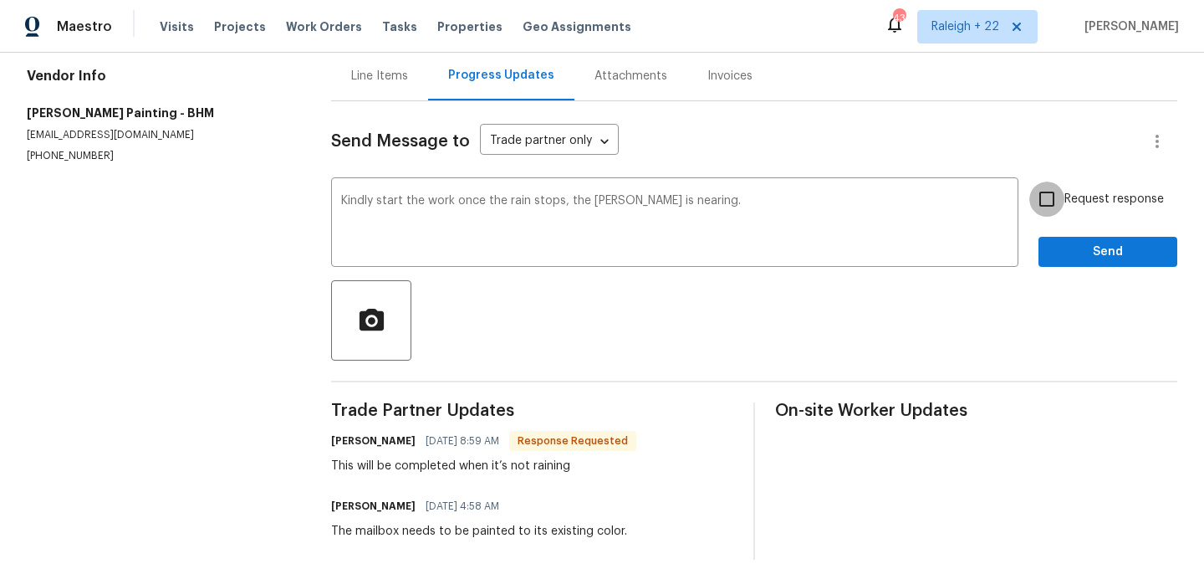
click at [1053, 197] on input "Request response" at bounding box center [1046, 198] width 35 height 35
checkbox input "true"
click at [1069, 258] on span "Send" at bounding box center [1108, 252] width 112 height 21
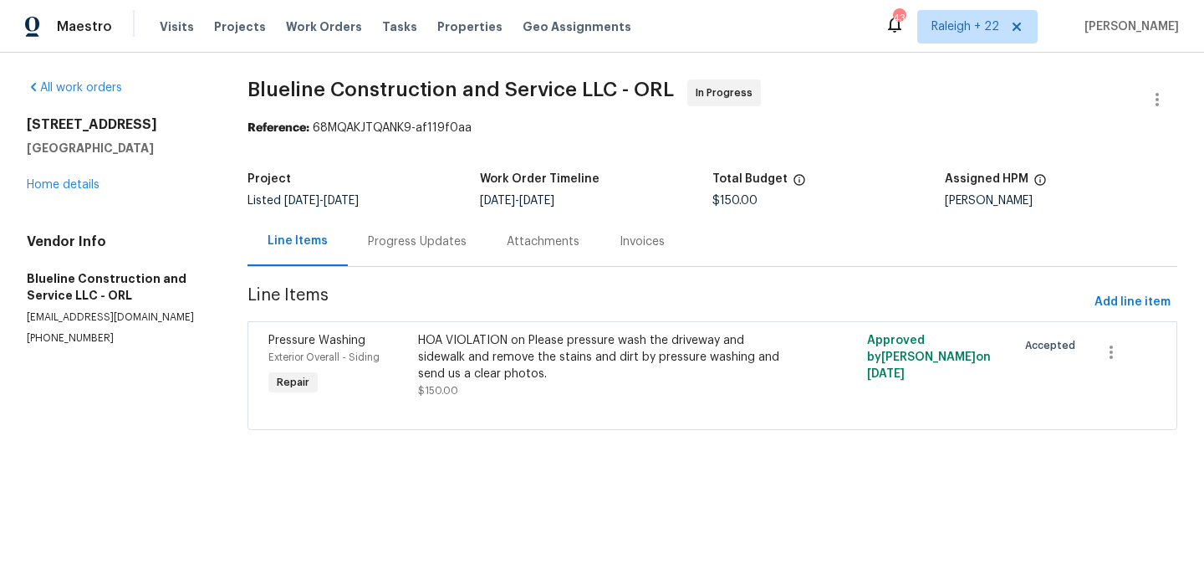
click at [441, 250] on div "Progress Updates" at bounding box center [417, 241] width 139 height 49
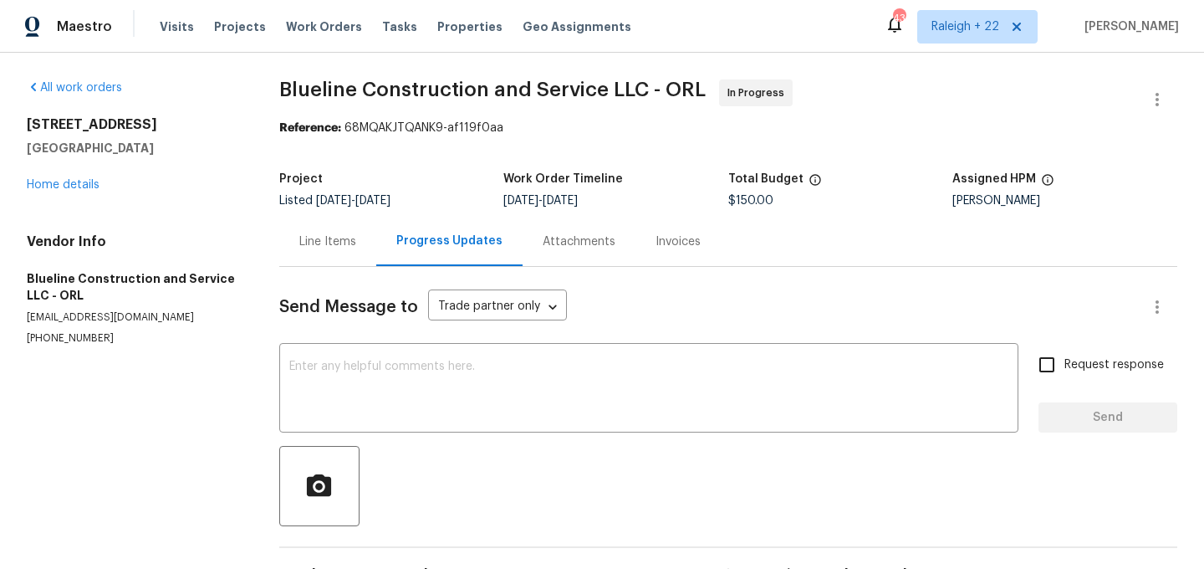
click at [330, 233] on div "Line Items" at bounding box center [327, 241] width 57 height 17
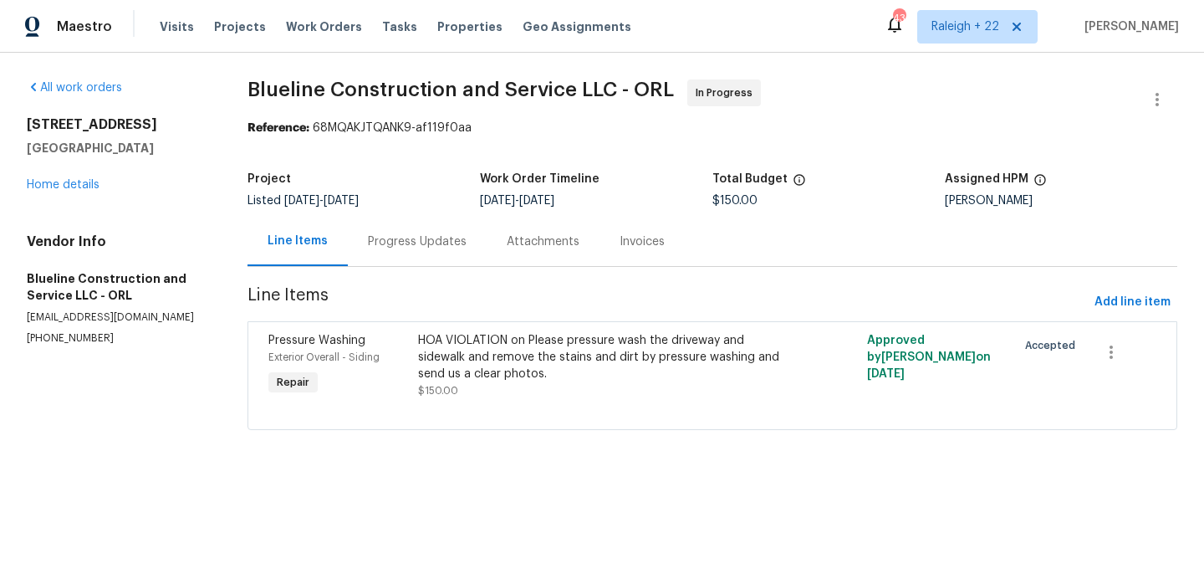
click at [475, 344] on div "HOA VIOLATION on Please pressure wash the driveway and sidewalk and remove the …" at bounding box center [600, 357] width 364 height 50
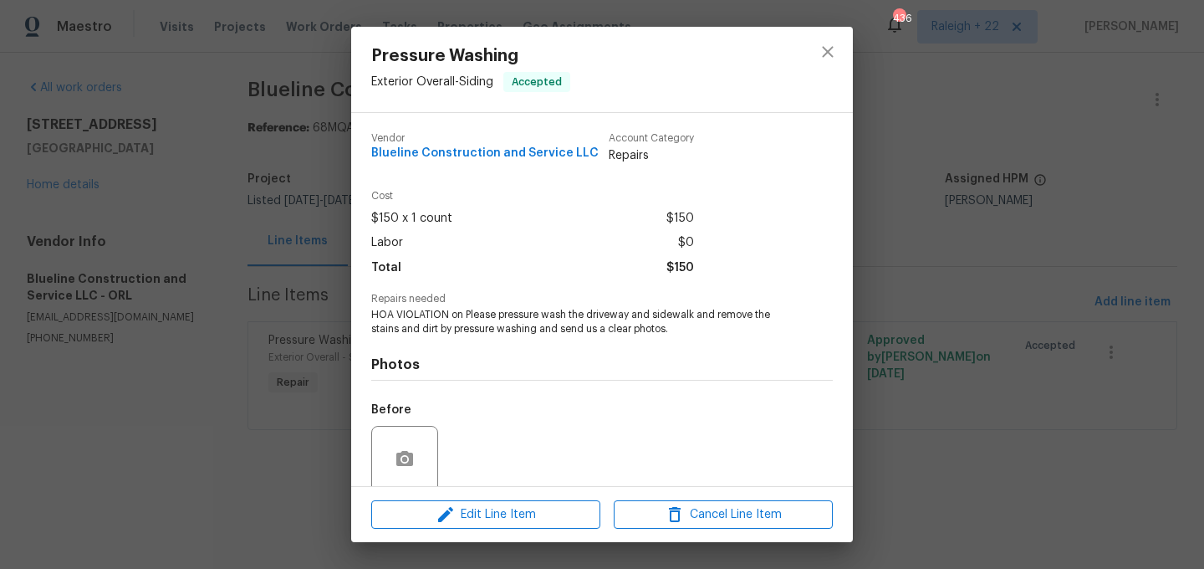
scroll to position [131, 0]
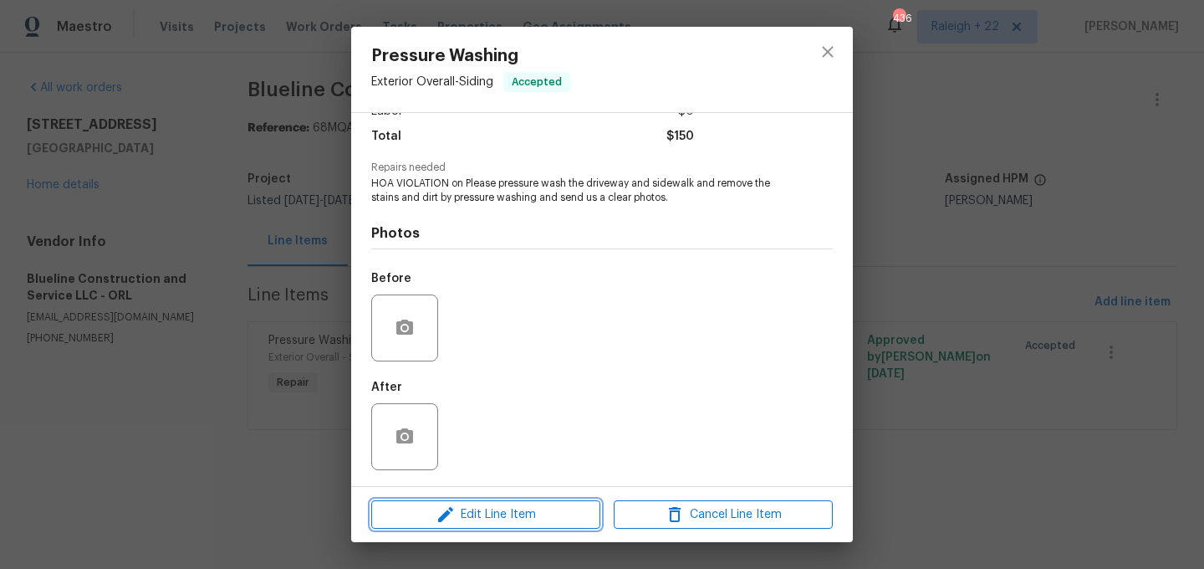
click at [448, 509] on icon "button" at bounding box center [446, 514] width 20 height 20
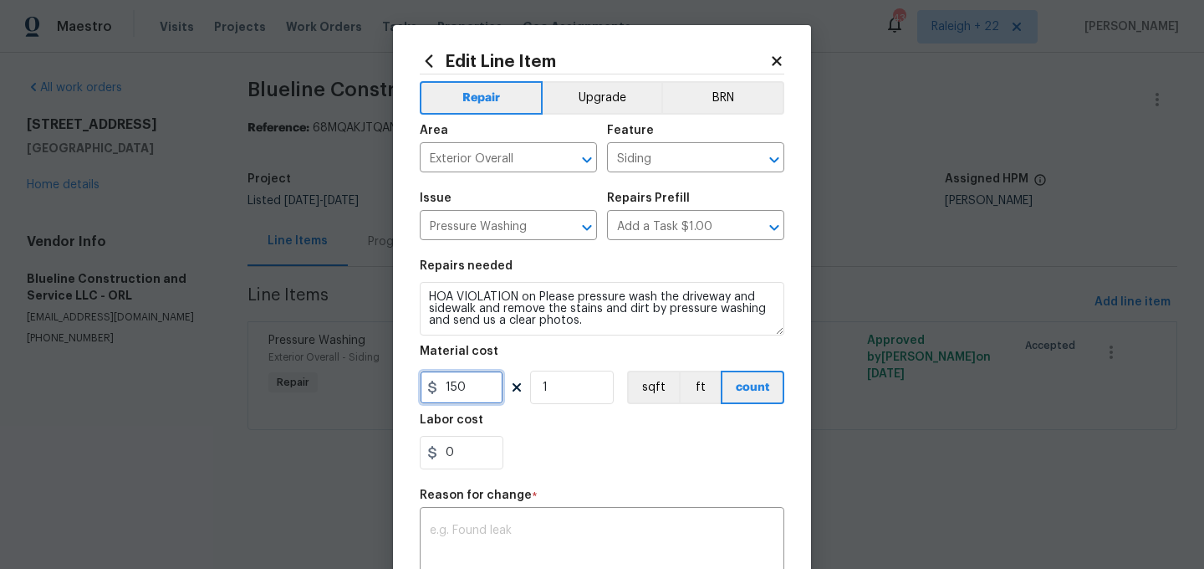
drag, startPoint x: 469, startPoint y: 391, endPoint x: 399, endPoint y: 379, distance: 71.3
click at [399, 379] on div "Edit Line Item Repair Upgrade BRN Area Exterior Overall ​ Feature Siding ​ Issu…" at bounding box center [602, 411] width 418 height 773
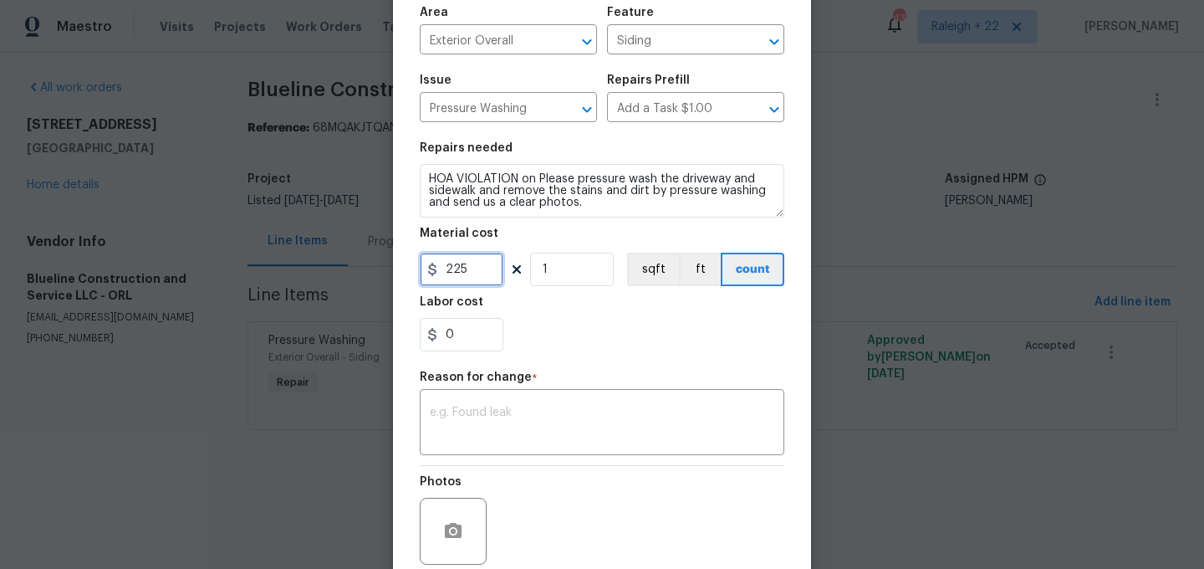
scroll to position [256, 0]
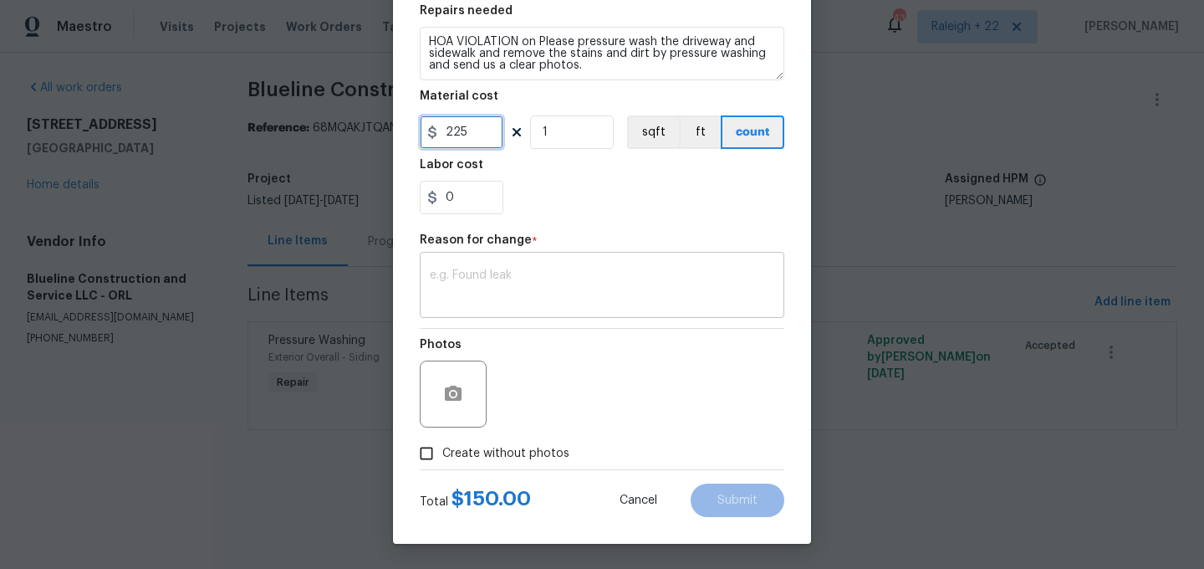
type input "225"
click at [570, 309] on div "x ​" at bounding box center [602, 287] width 365 height 62
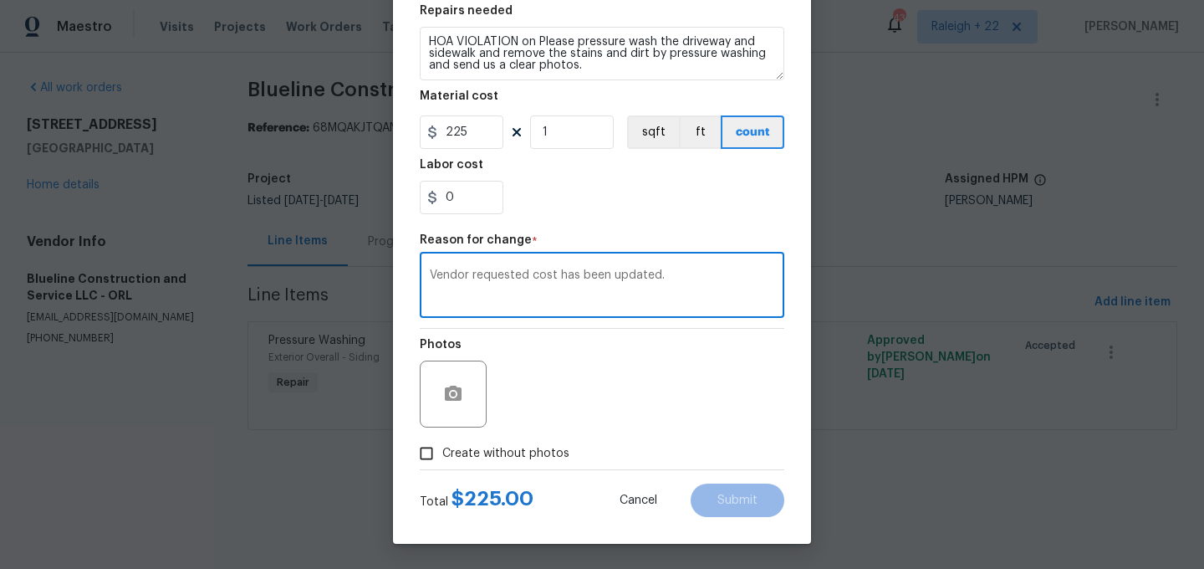
type textarea "Vendor requested cost has been updated."
click at [425, 450] on input "Create without photos" at bounding box center [427, 453] width 32 height 32
checkbox input "true"
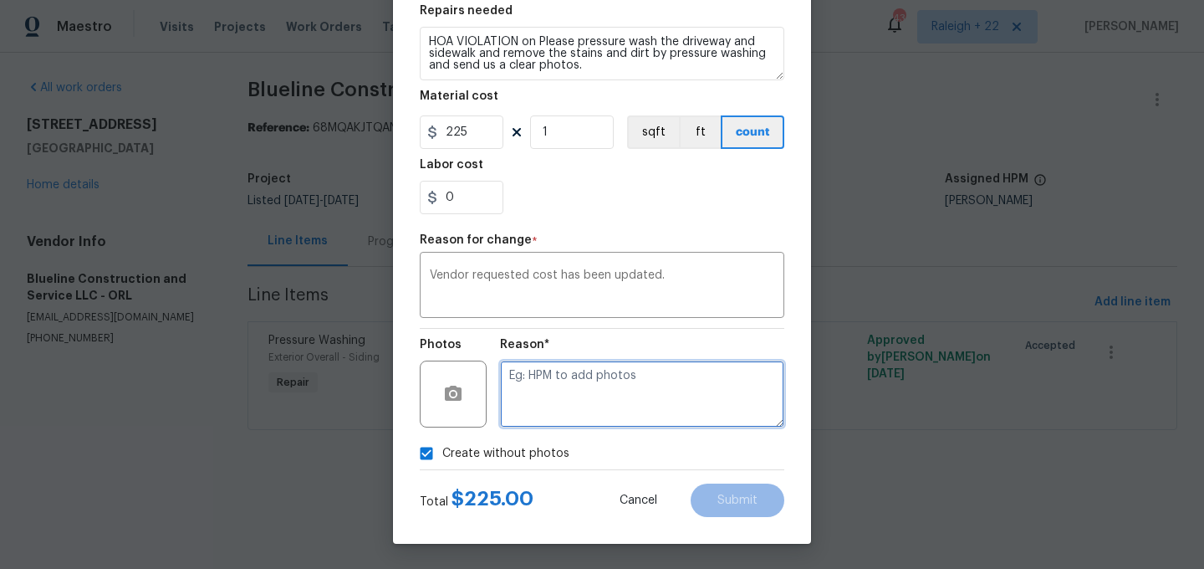
click at [554, 405] on textarea at bounding box center [642, 393] width 284 height 67
type textarea "NA"
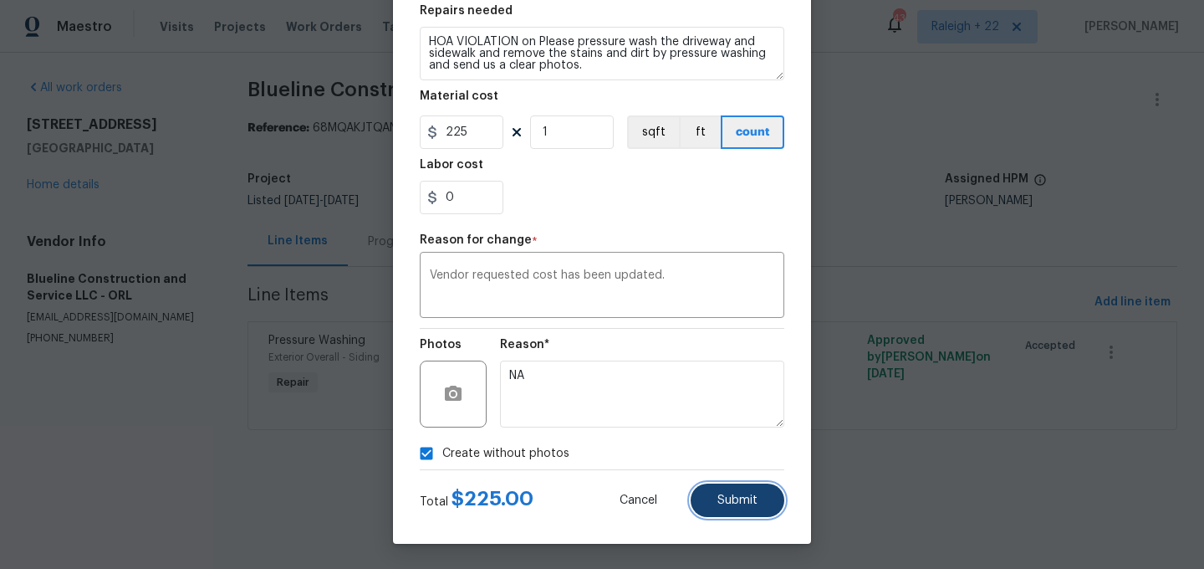
click at [735, 505] on span "Submit" at bounding box center [737, 500] width 40 height 13
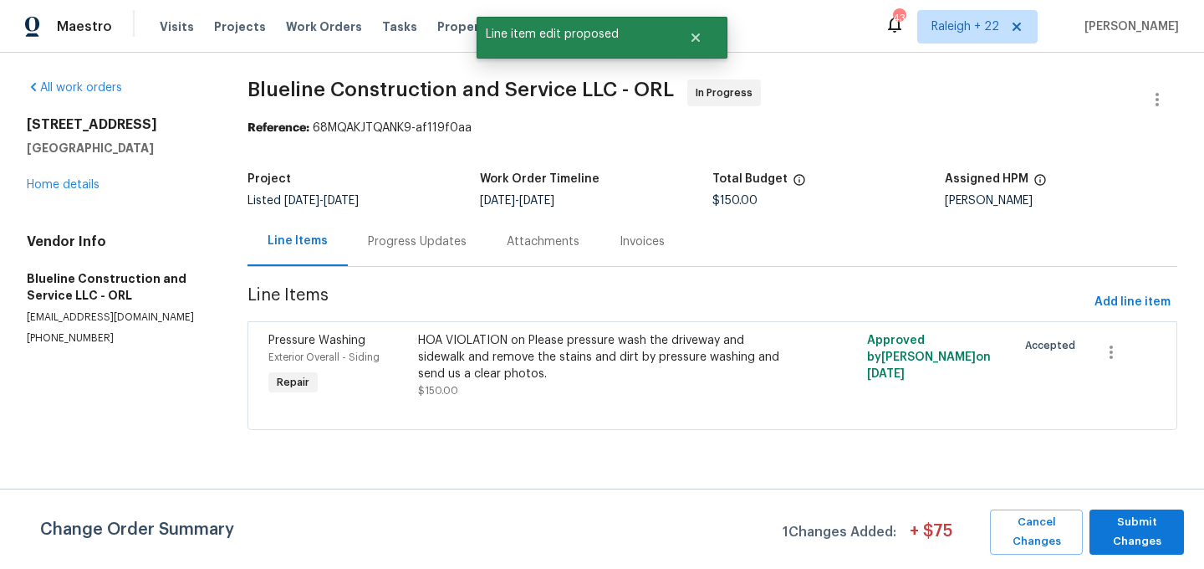
scroll to position [0, 0]
click at [1120, 519] on span "Submit Changes" at bounding box center [1137, 532] width 78 height 38
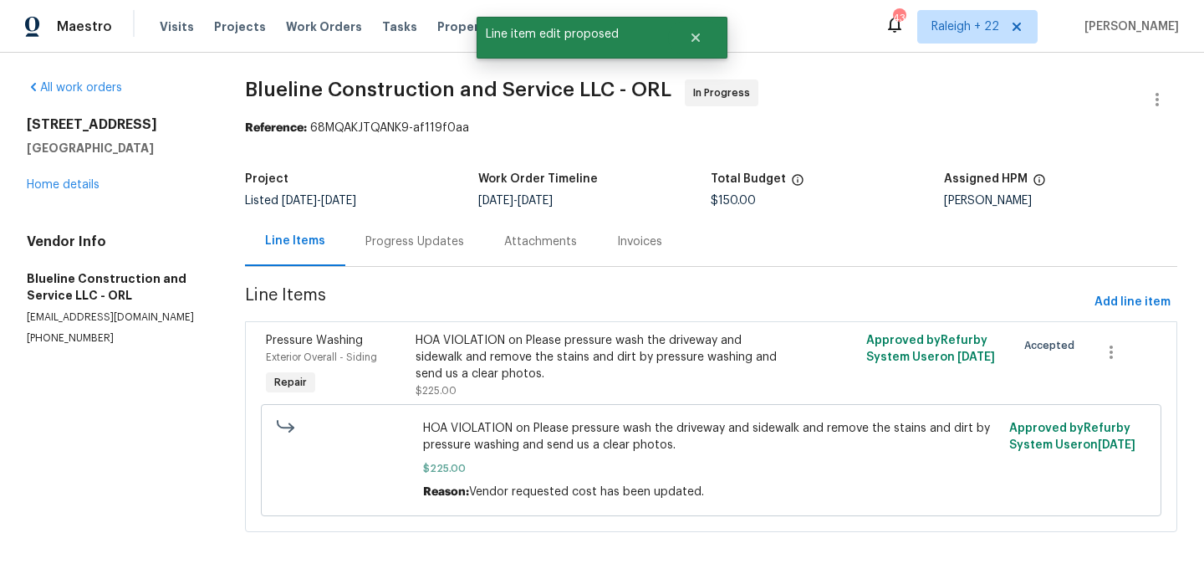
click at [431, 235] on div "Progress Updates" at bounding box center [414, 241] width 99 height 17
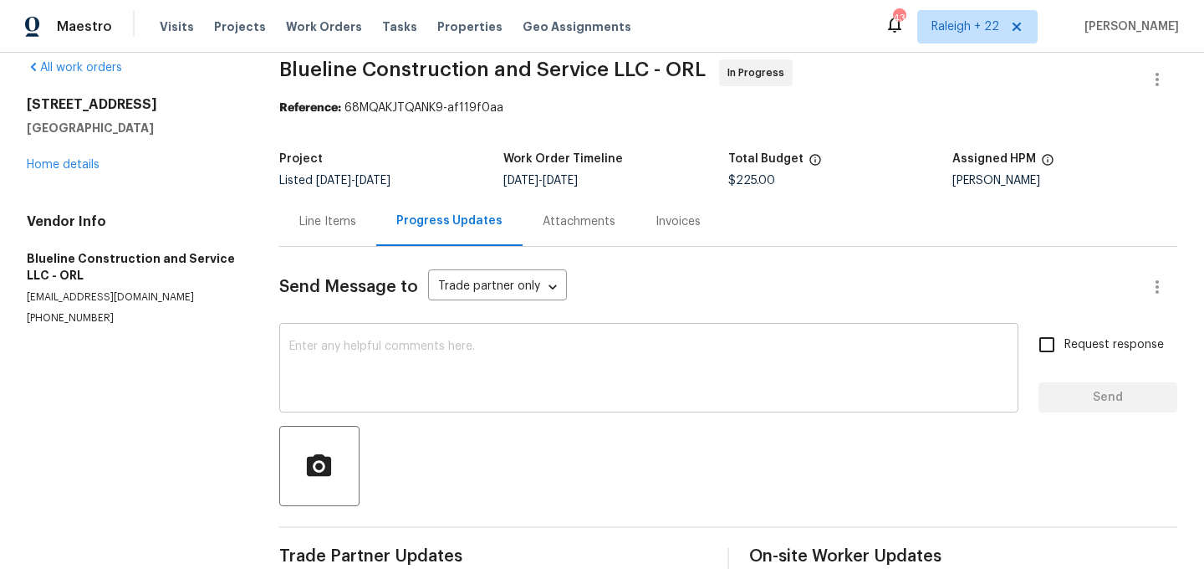
scroll to position [1, 0]
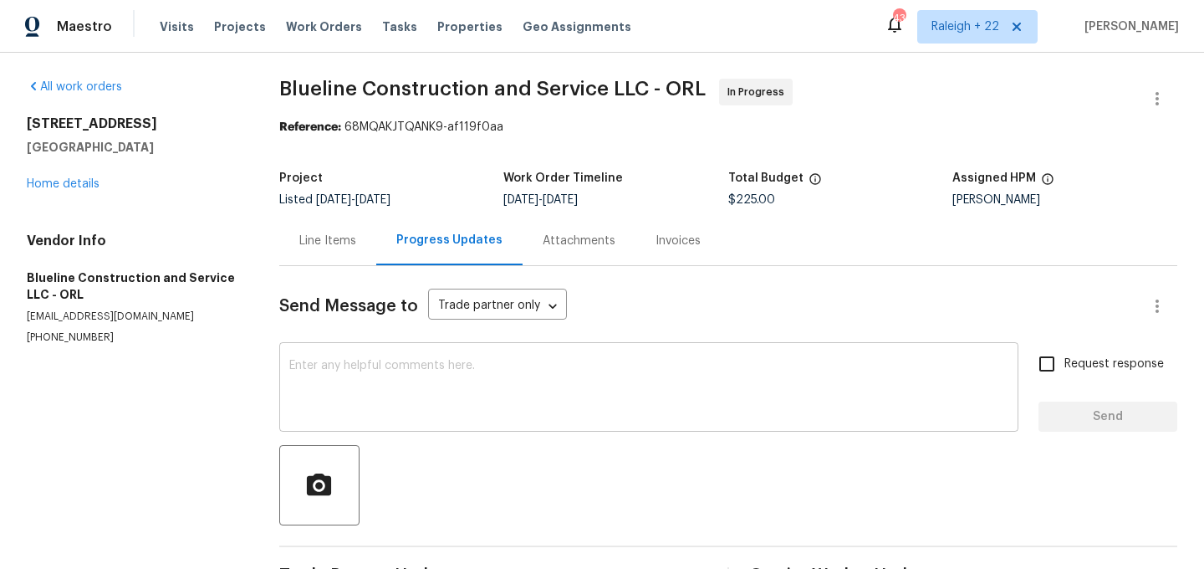
click at [562, 365] on textarea at bounding box center [648, 389] width 719 height 59
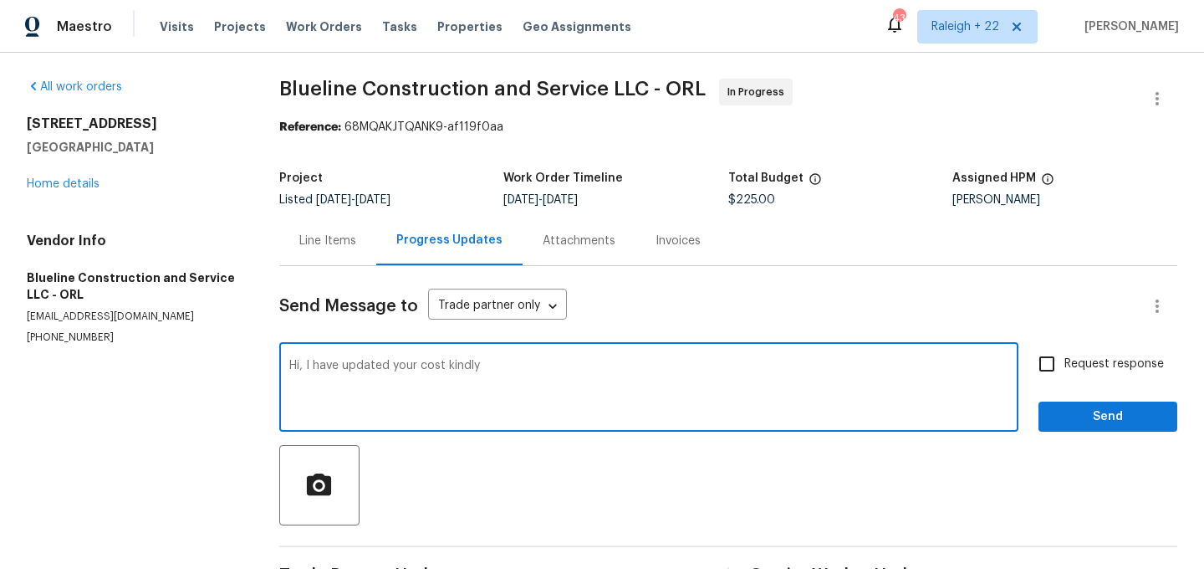
click at [504, 364] on textarea "Hi, I have updated your cost kindly" at bounding box center [648, 389] width 719 height 59
click at [533, 379] on textarea "Hi, I have updated your cost, kindly" at bounding box center [648, 389] width 719 height 59
type textarea "Hi, I have updated your cost, kindly update the clear photos after the work."
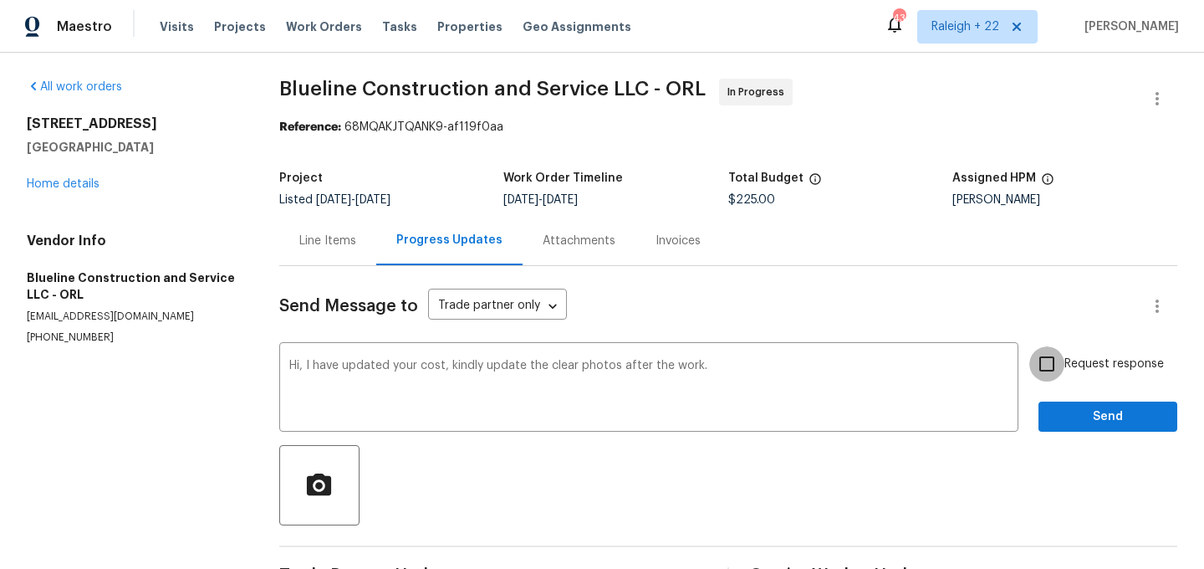
click at [1051, 362] on input "Request response" at bounding box center [1046, 363] width 35 height 35
checkbox input "true"
click at [1096, 423] on span "Send" at bounding box center [1108, 416] width 112 height 21
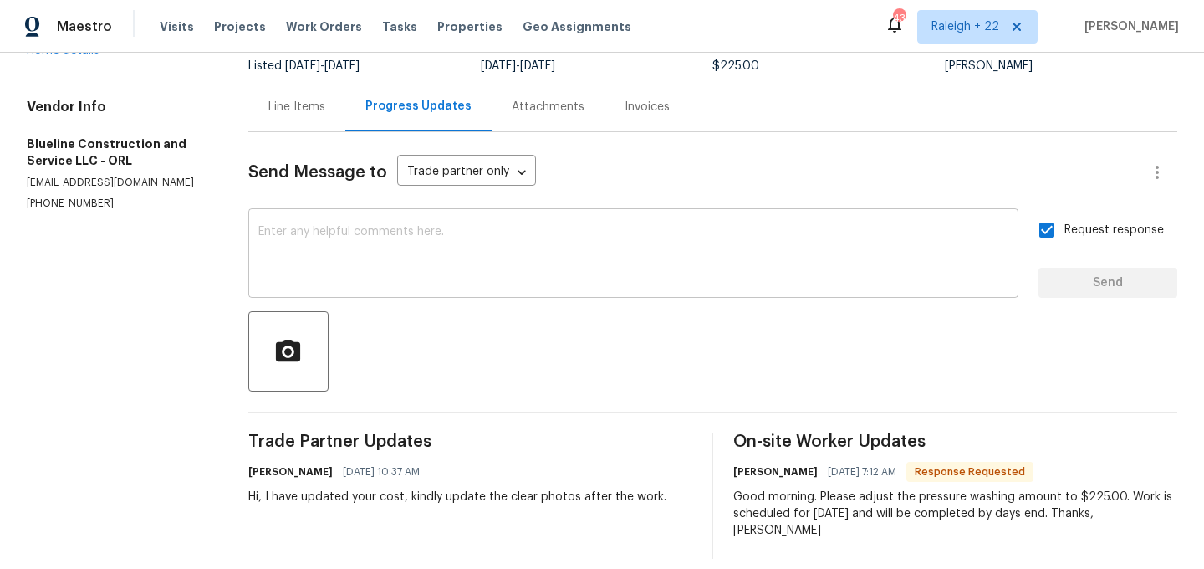
scroll to position [0, 0]
